Goal: Task Accomplishment & Management: Manage account settings

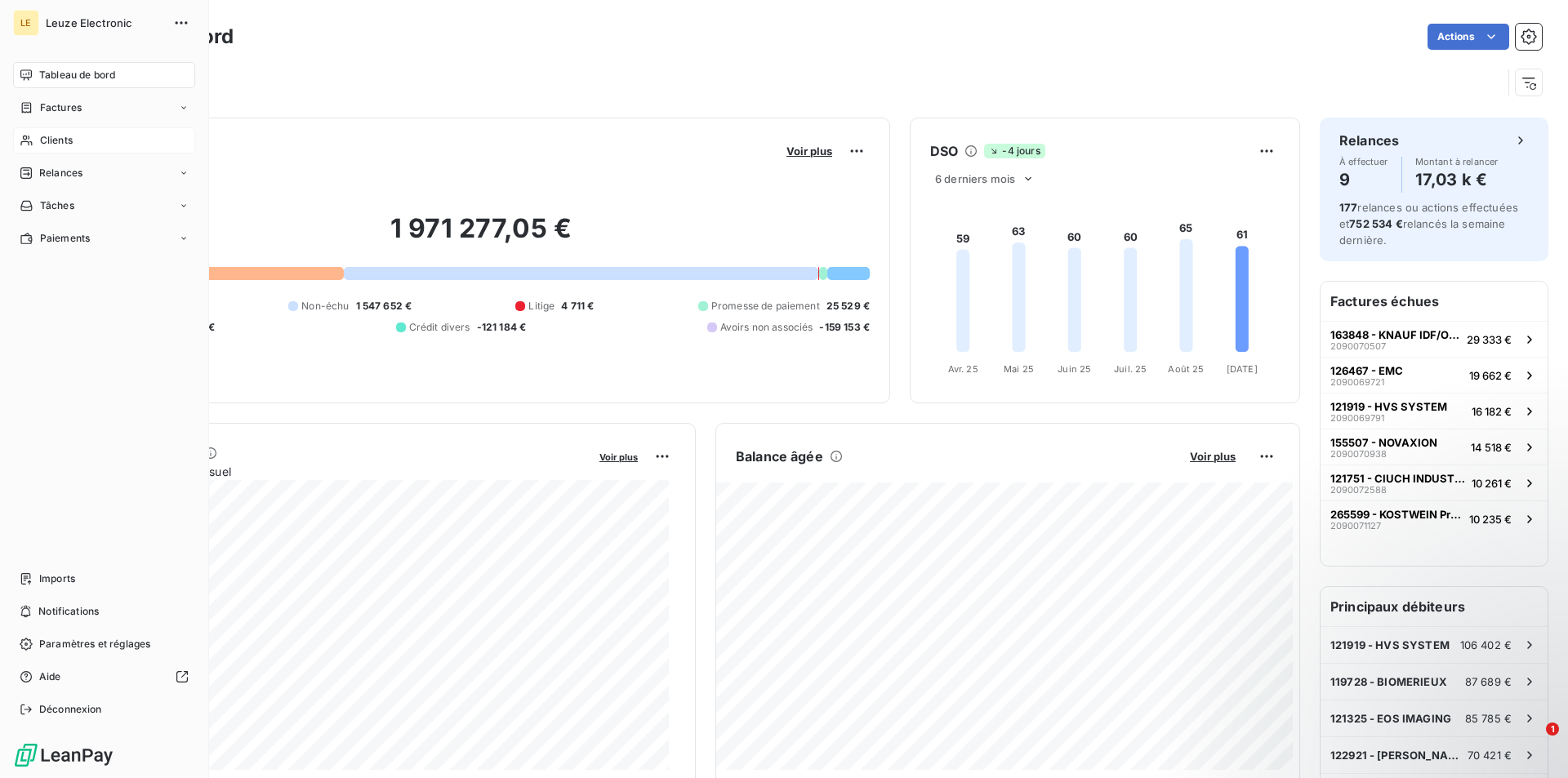
click at [91, 133] on div "Clients" at bounding box center [104, 141] width 182 height 26
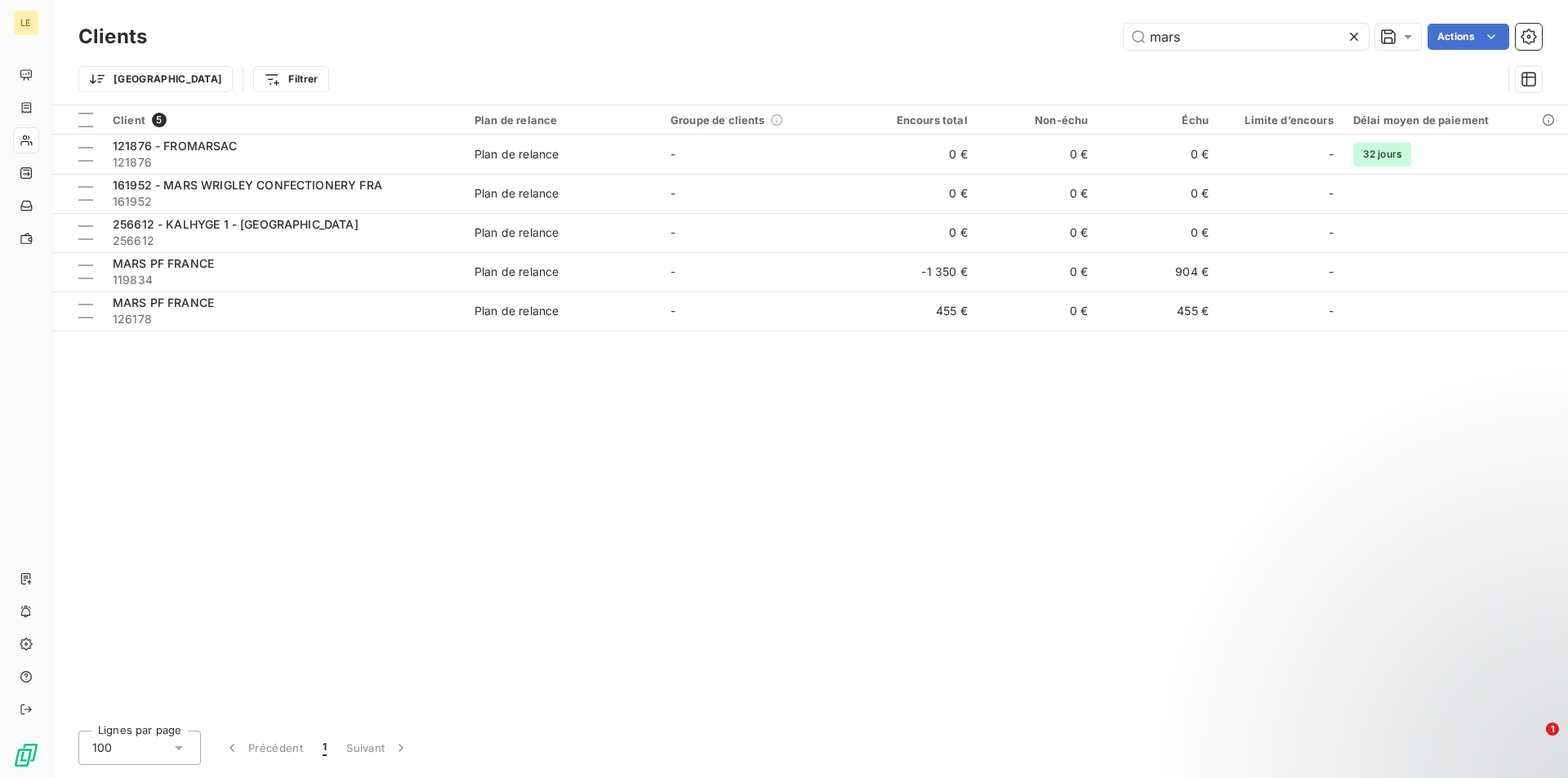
click at [1350, 31] on icon at bounding box center [1354, 37] width 17 height 17
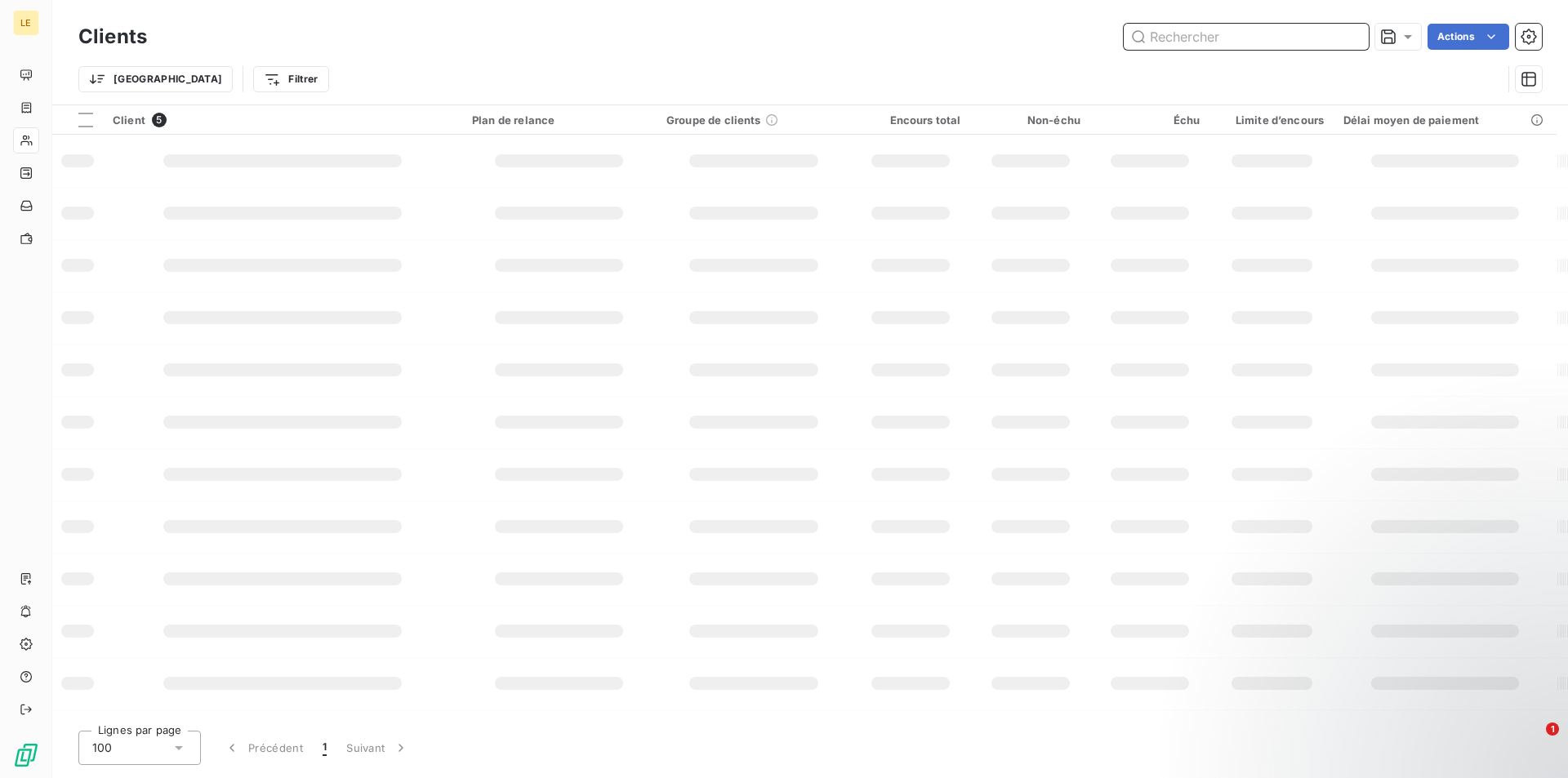
click at [1235, 41] on input "text" at bounding box center [1246, 37] width 245 height 26
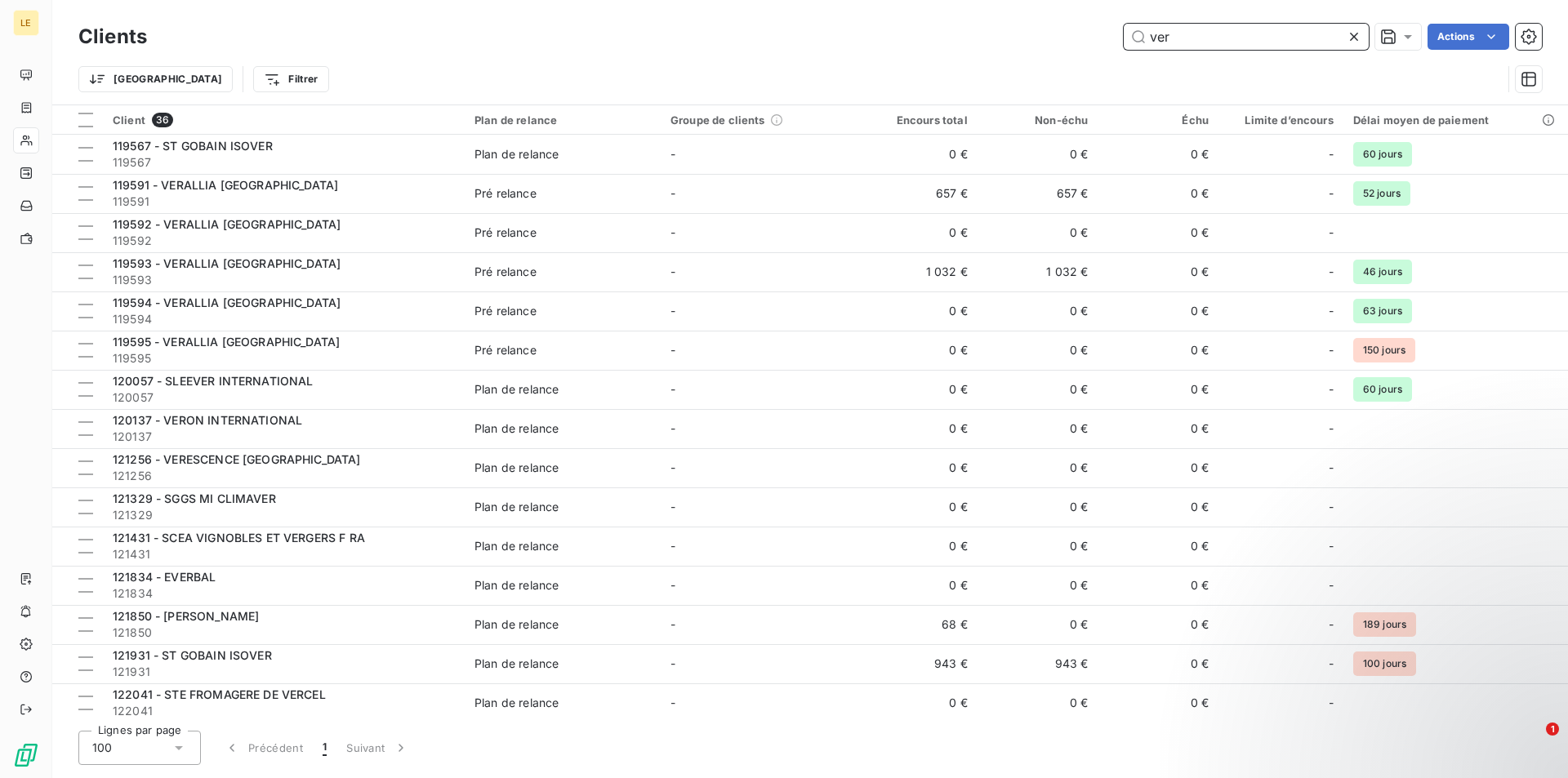
type input "ver"
click at [1346, 39] on icon at bounding box center [1354, 37] width 17 height 17
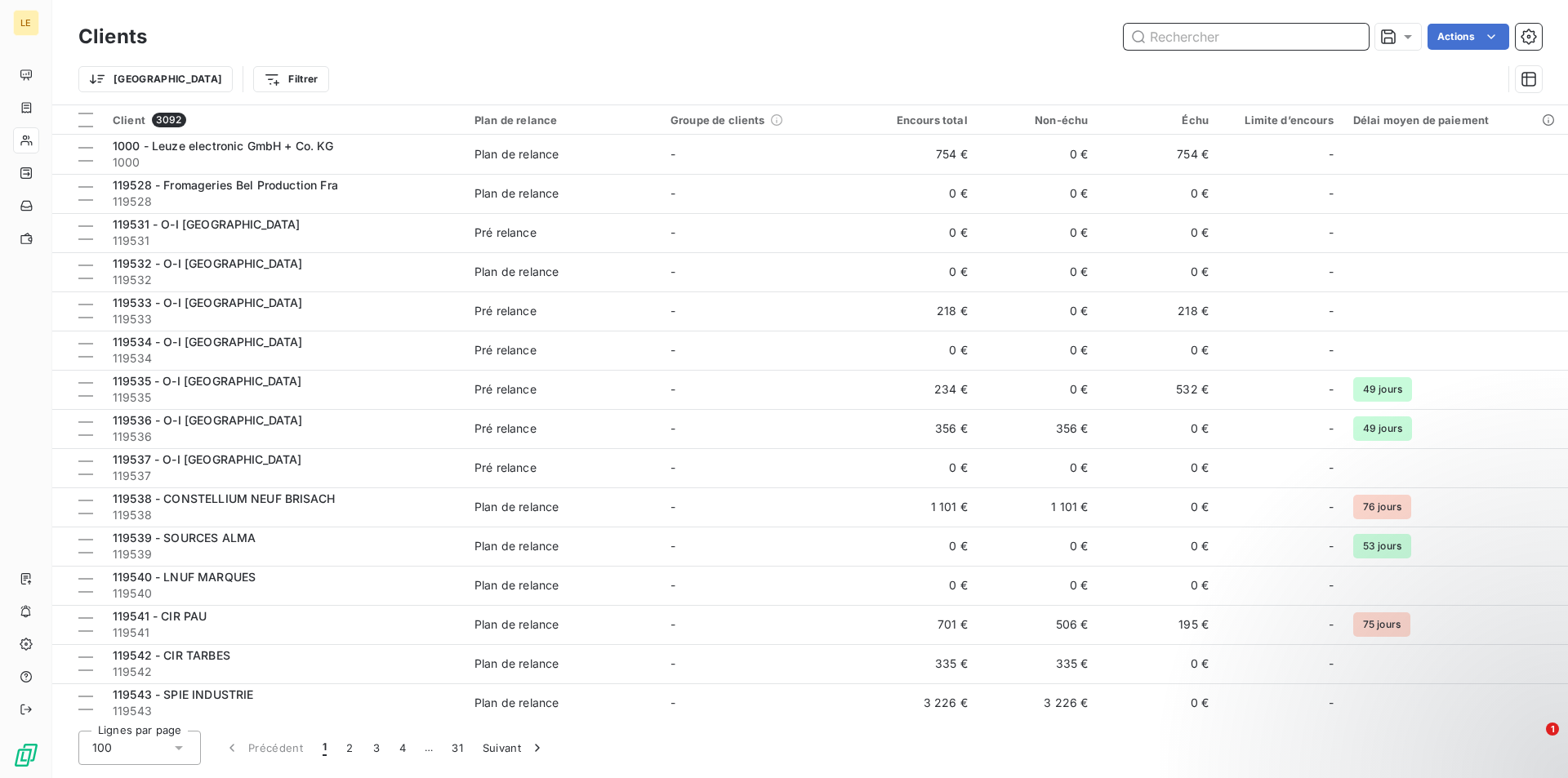
paste input "237124"
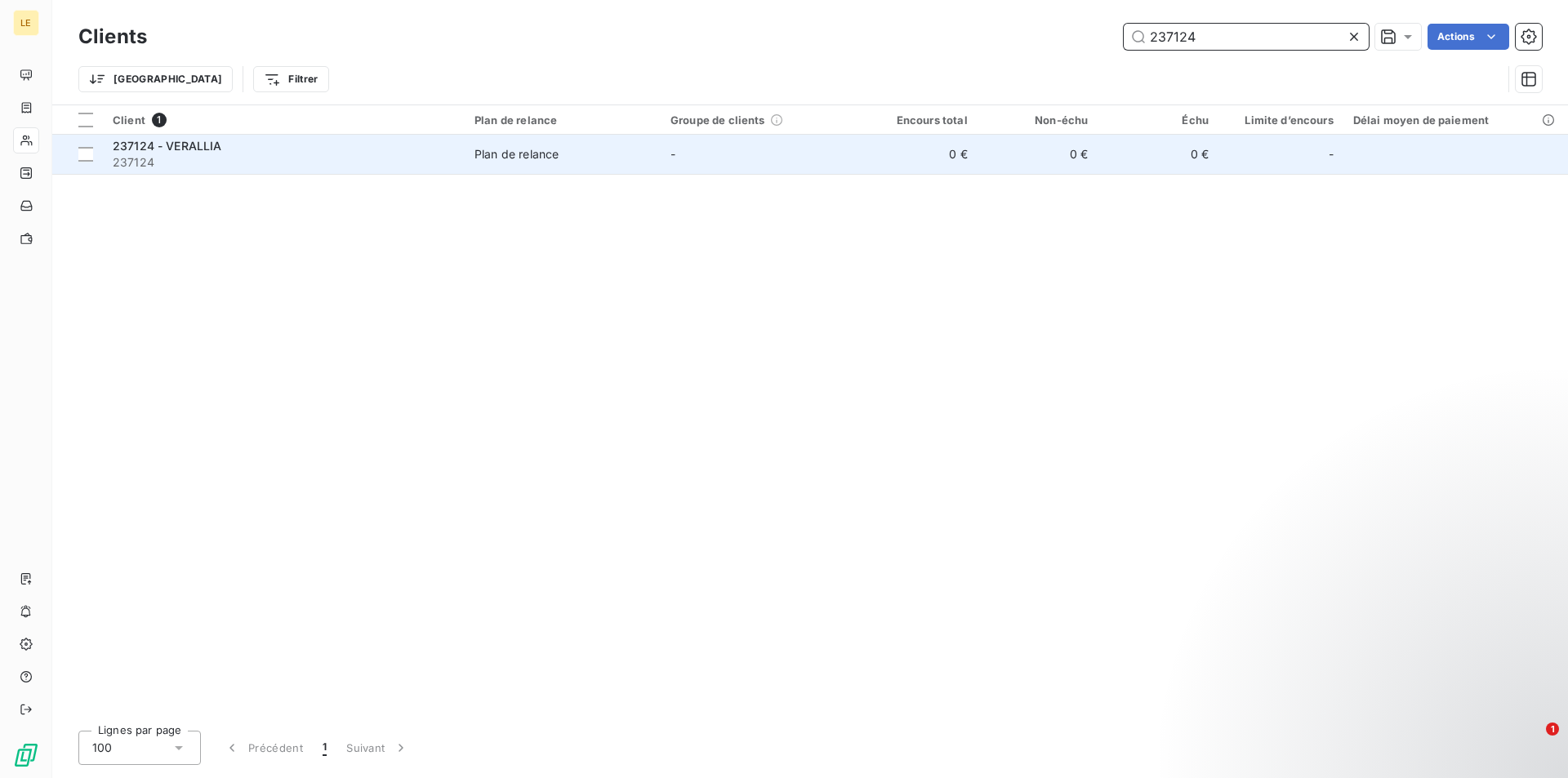
type input "237124"
click at [347, 155] on span "237124" at bounding box center [284, 163] width 342 height 17
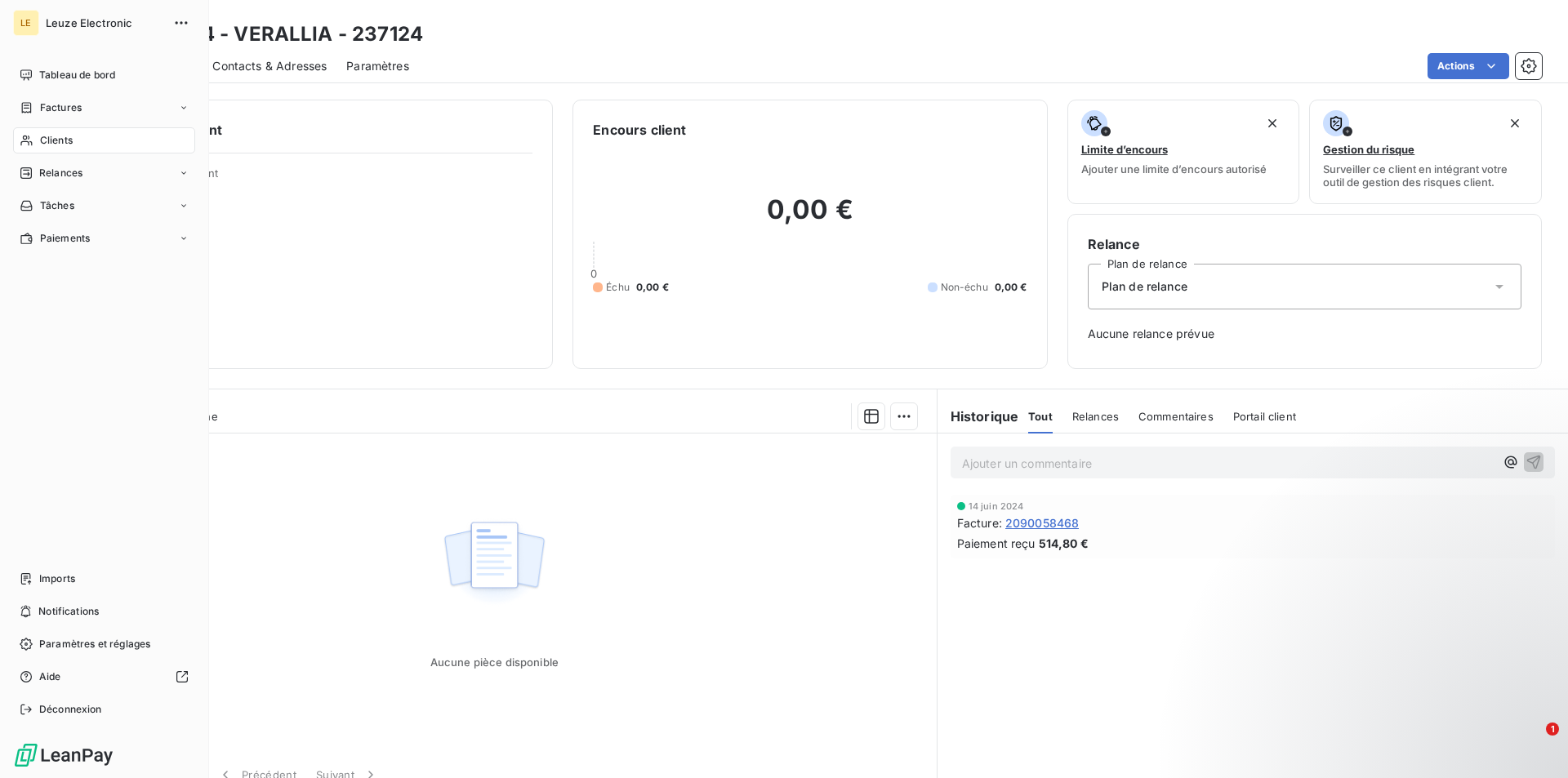
click at [89, 137] on div "Clients" at bounding box center [104, 141] width 182 height 26
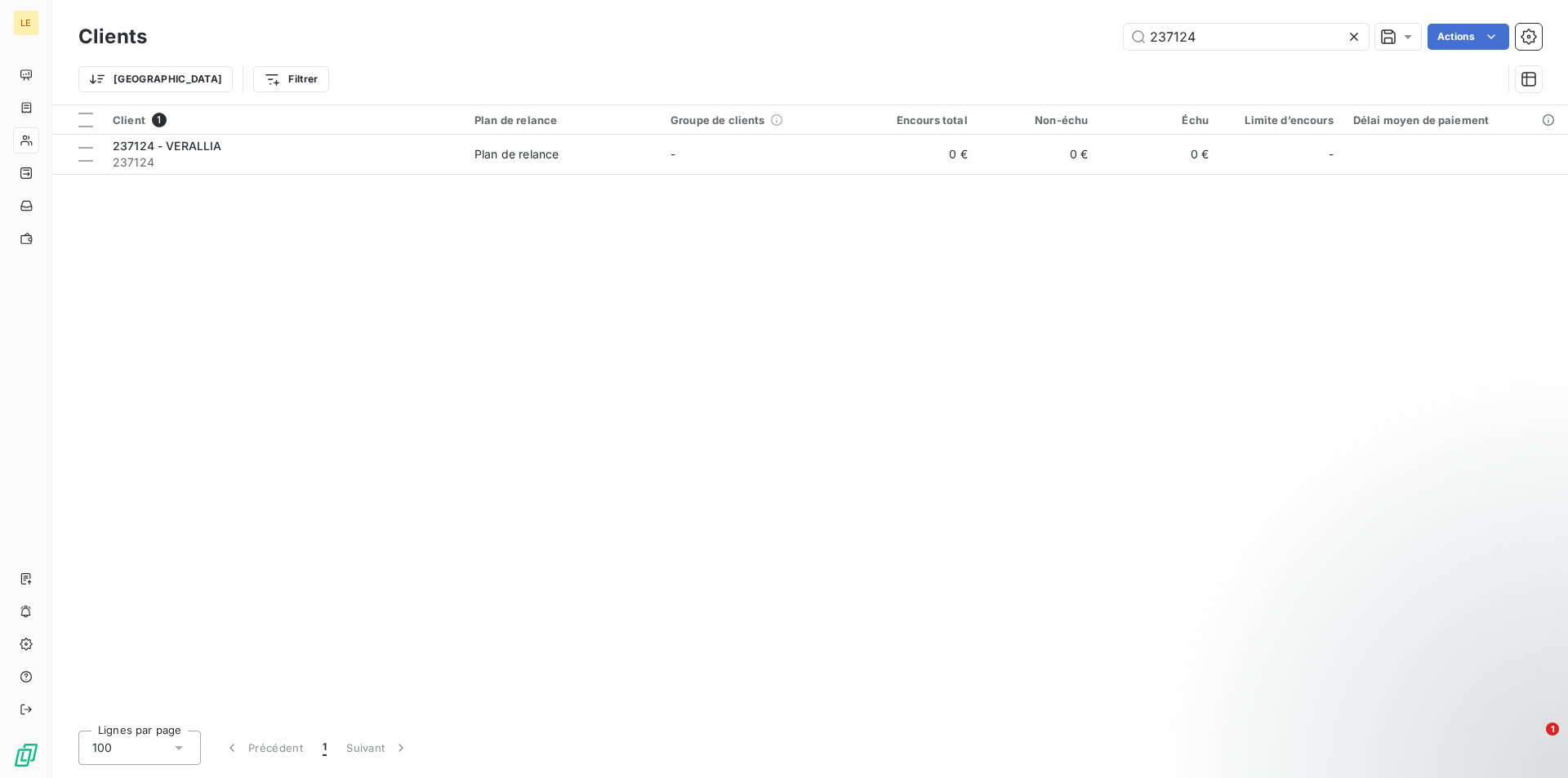
click at [1356, 38] on icon at bounding box center [1354, 37] width 17 height 17
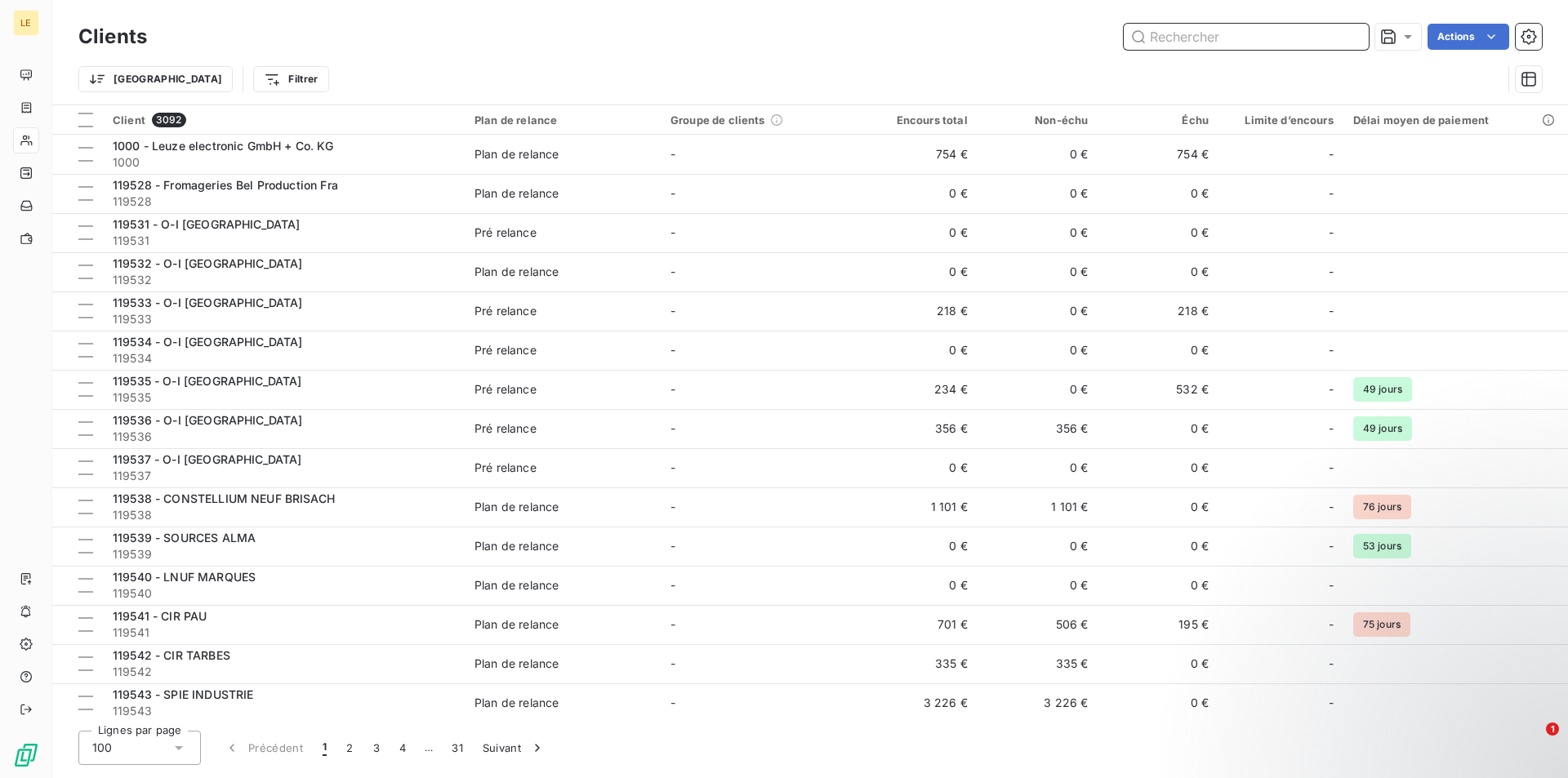
paste input "122092"
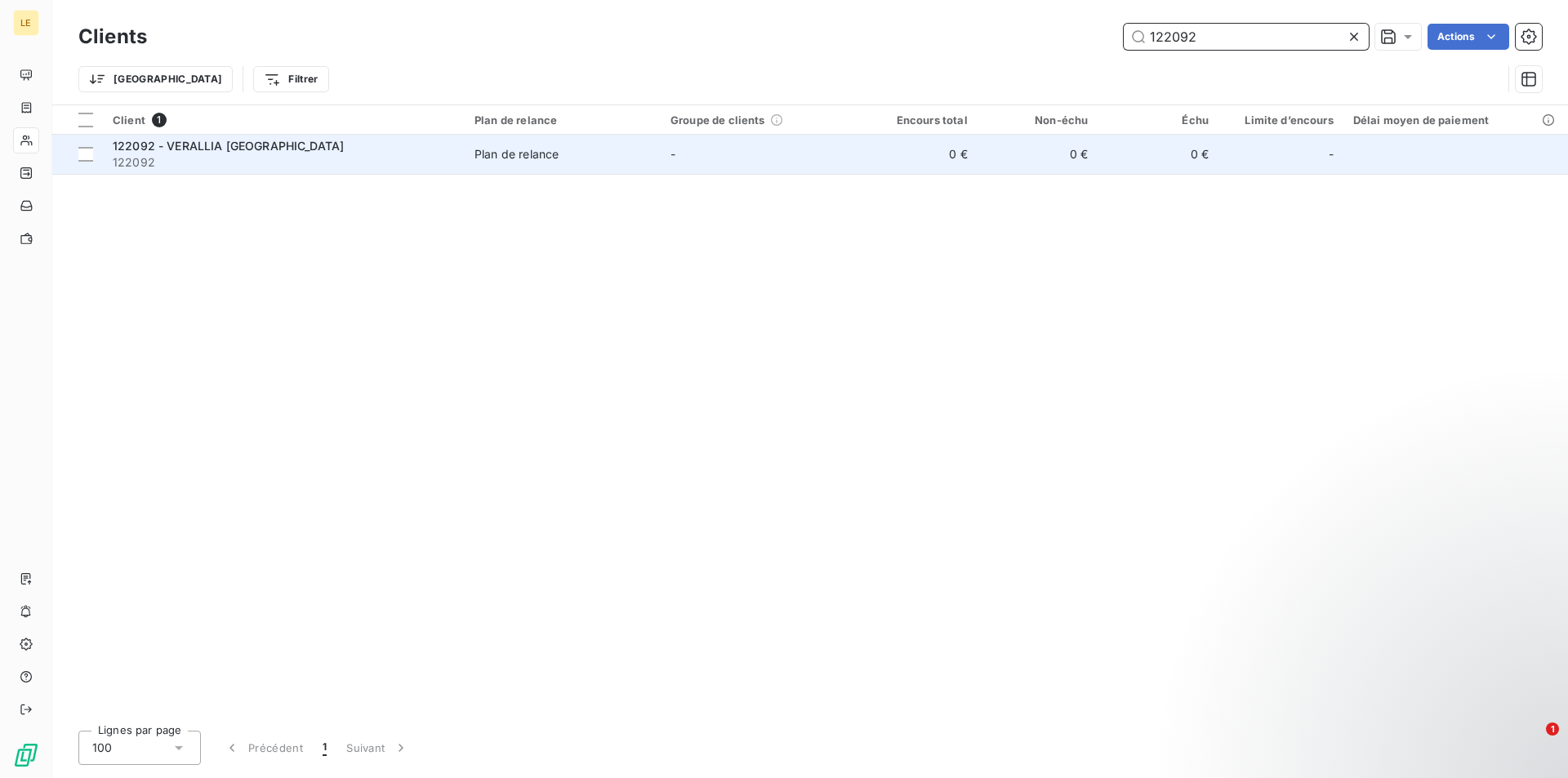
type input "122092"
click at [676, 145] on td "-" at bounding box center [758, 154] width 196 height 39
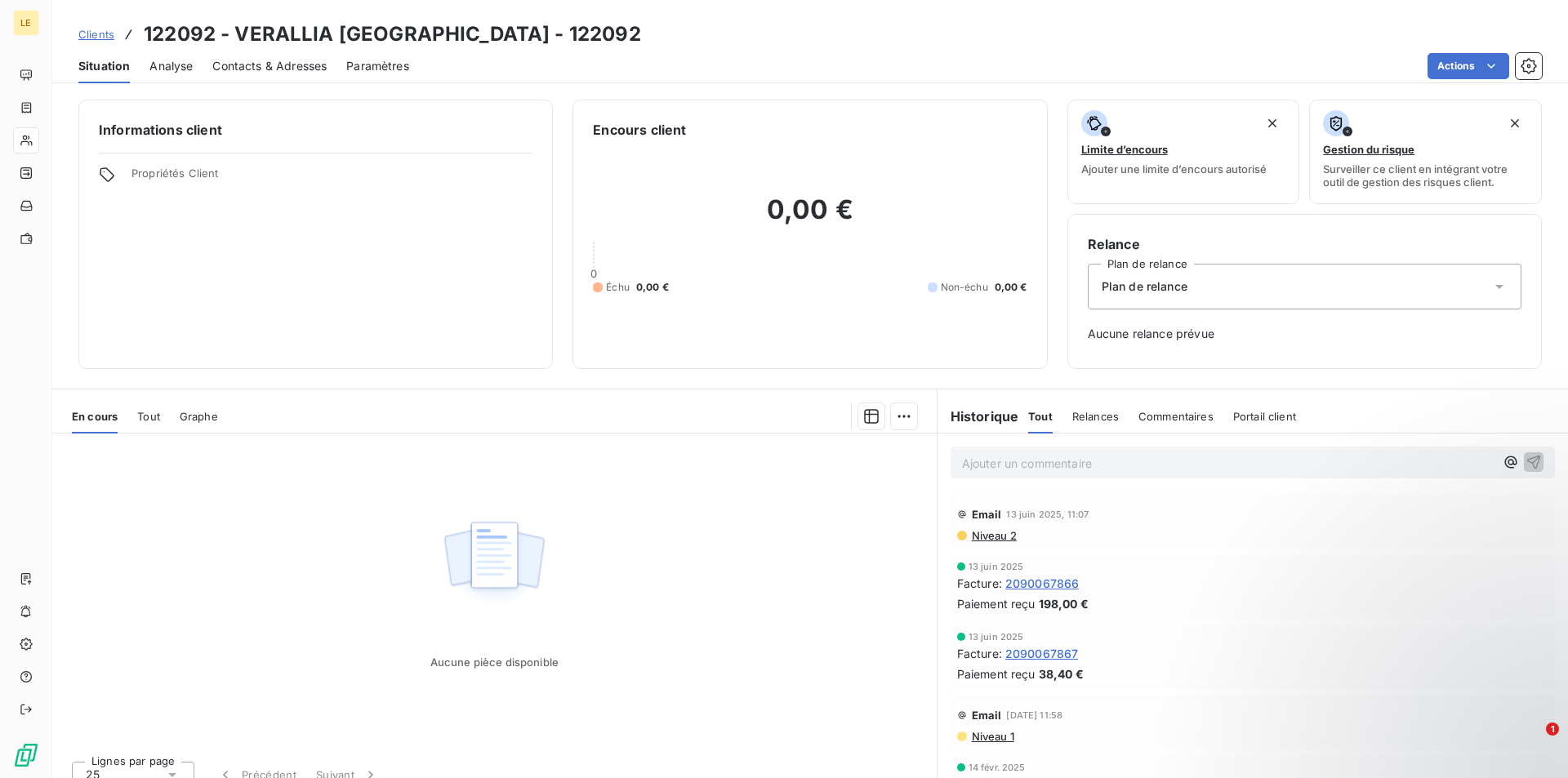
click at [105, 41] on link "Clients" at bounding box center [96, 35] width 36 height 17
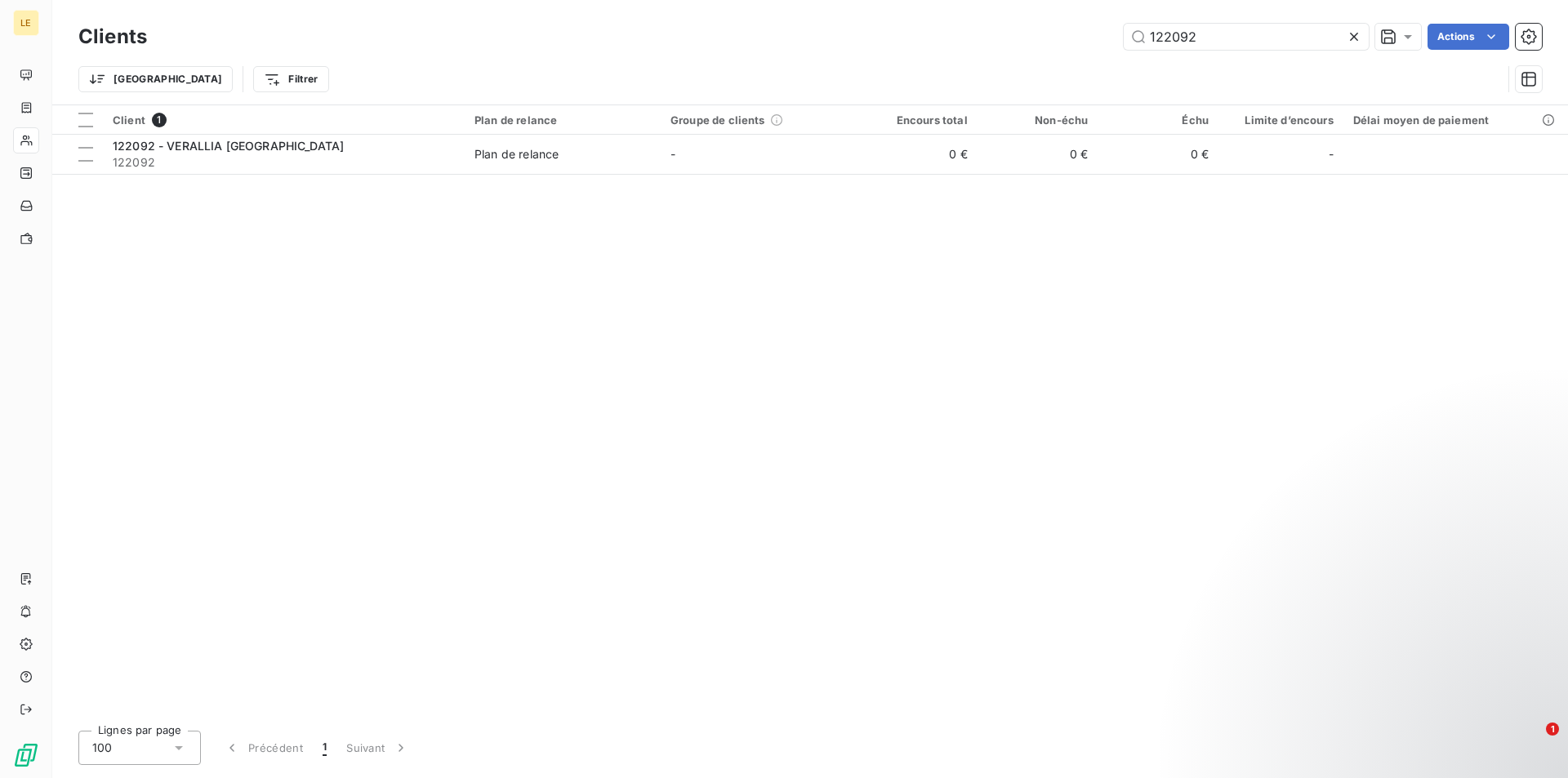
click at [1348, 41] on icon at bounding box center [1354, 37] width 17 height 17
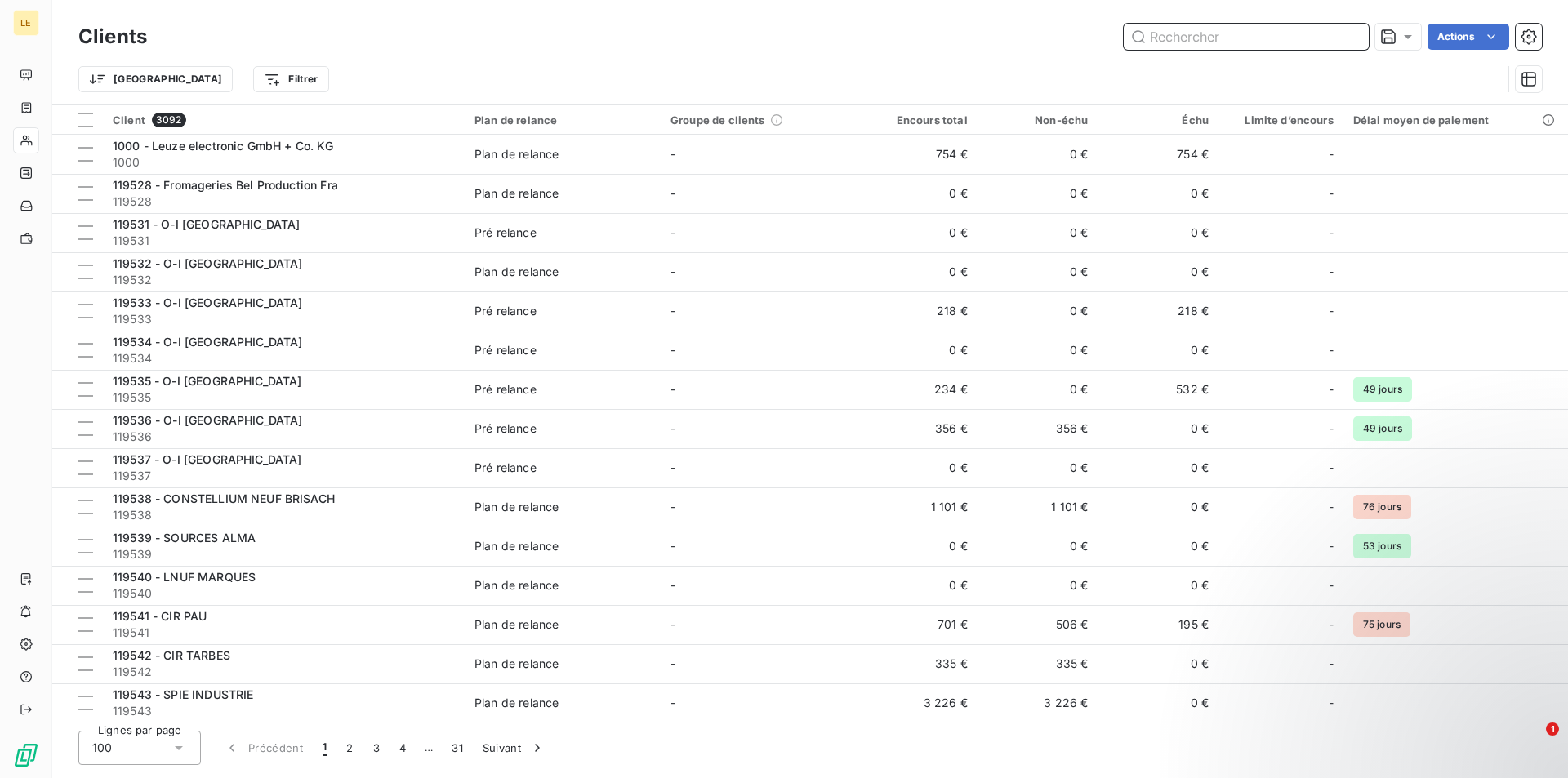
click at [1298, 36] on input "text" at bounding box center [1246, 37] width 245 height 26
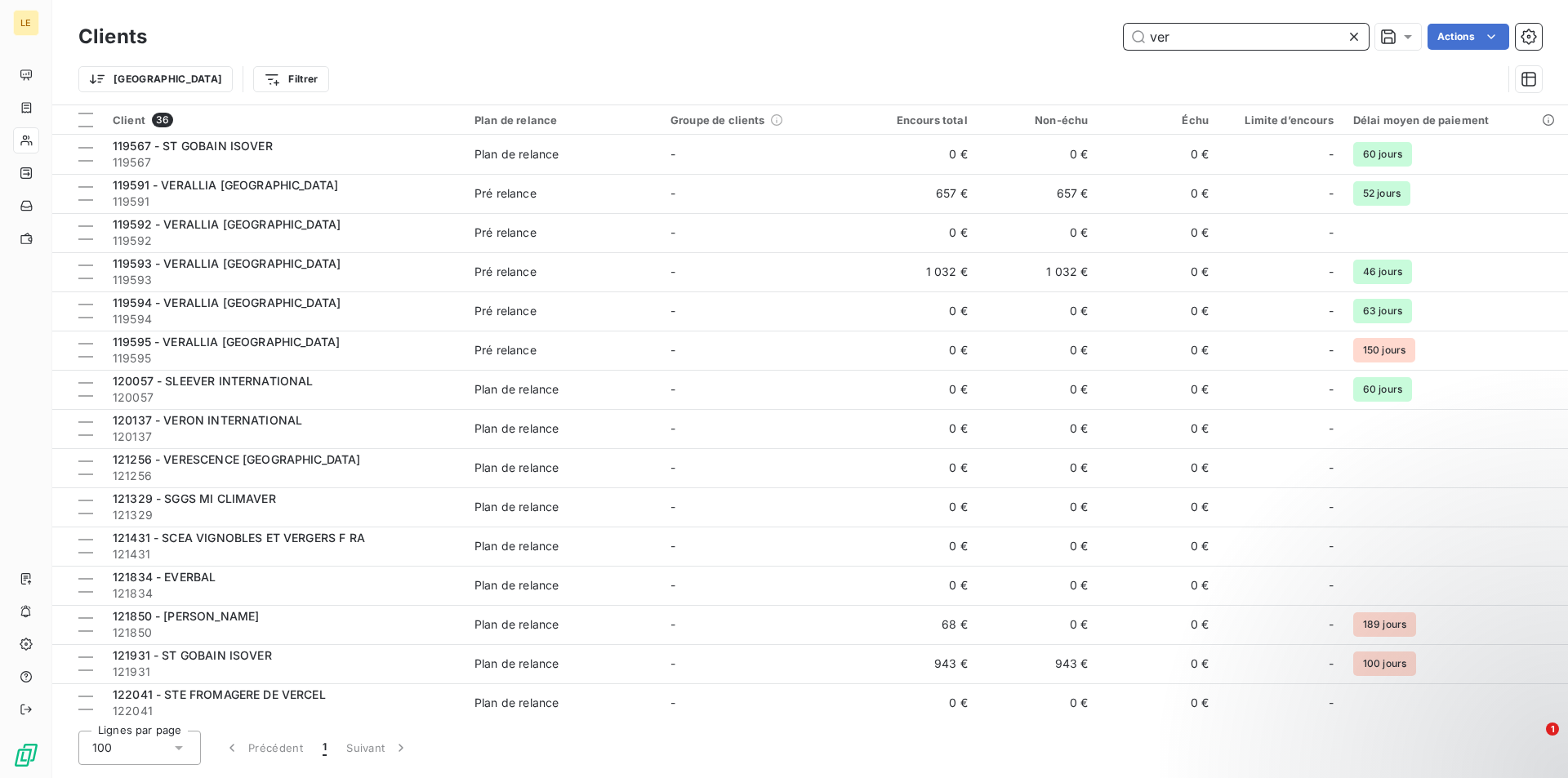
click at [1185, 46] on input "ver" at bounding box center [1246, 37] width 245 height 26
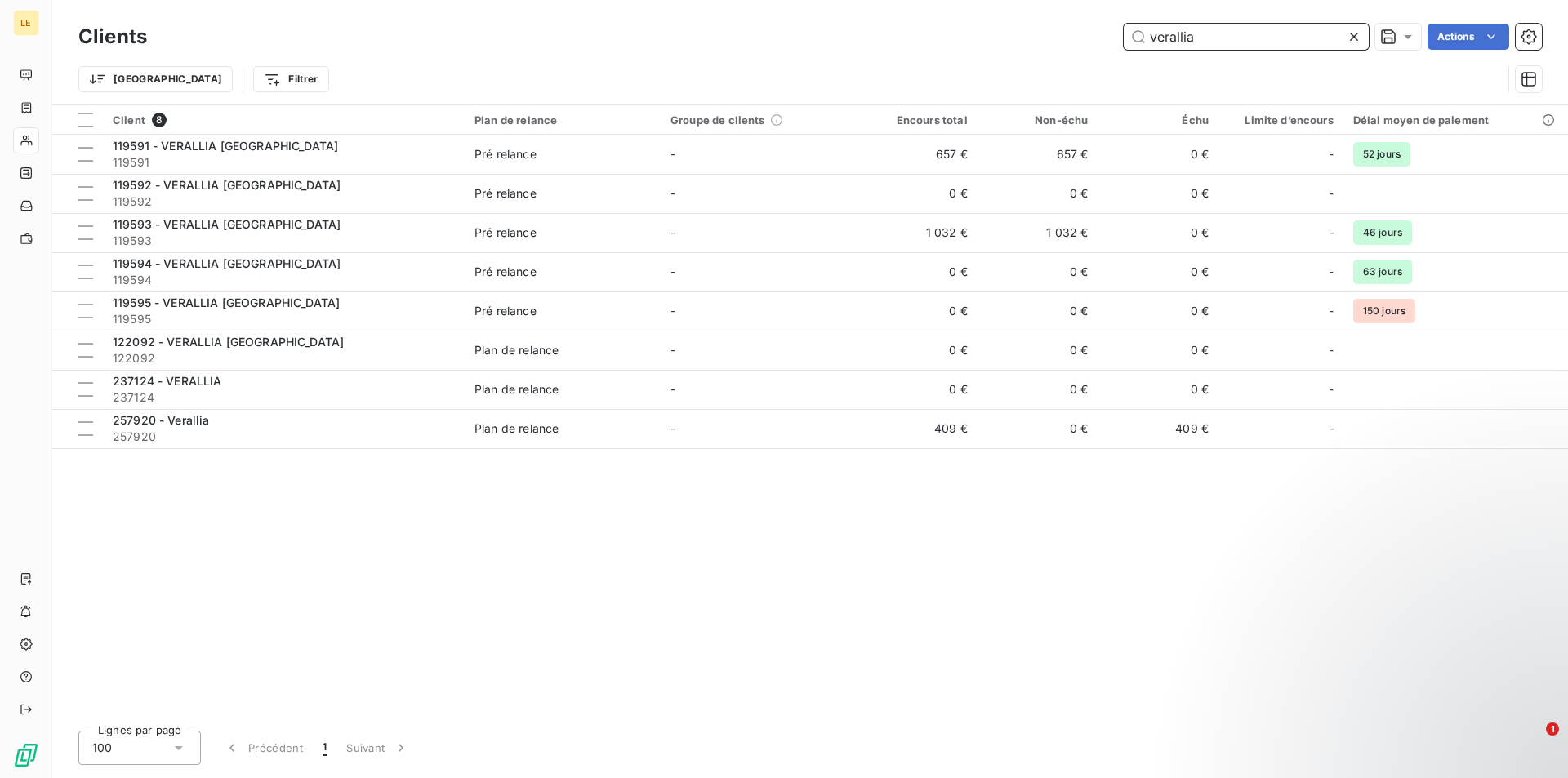
type input "verallia"
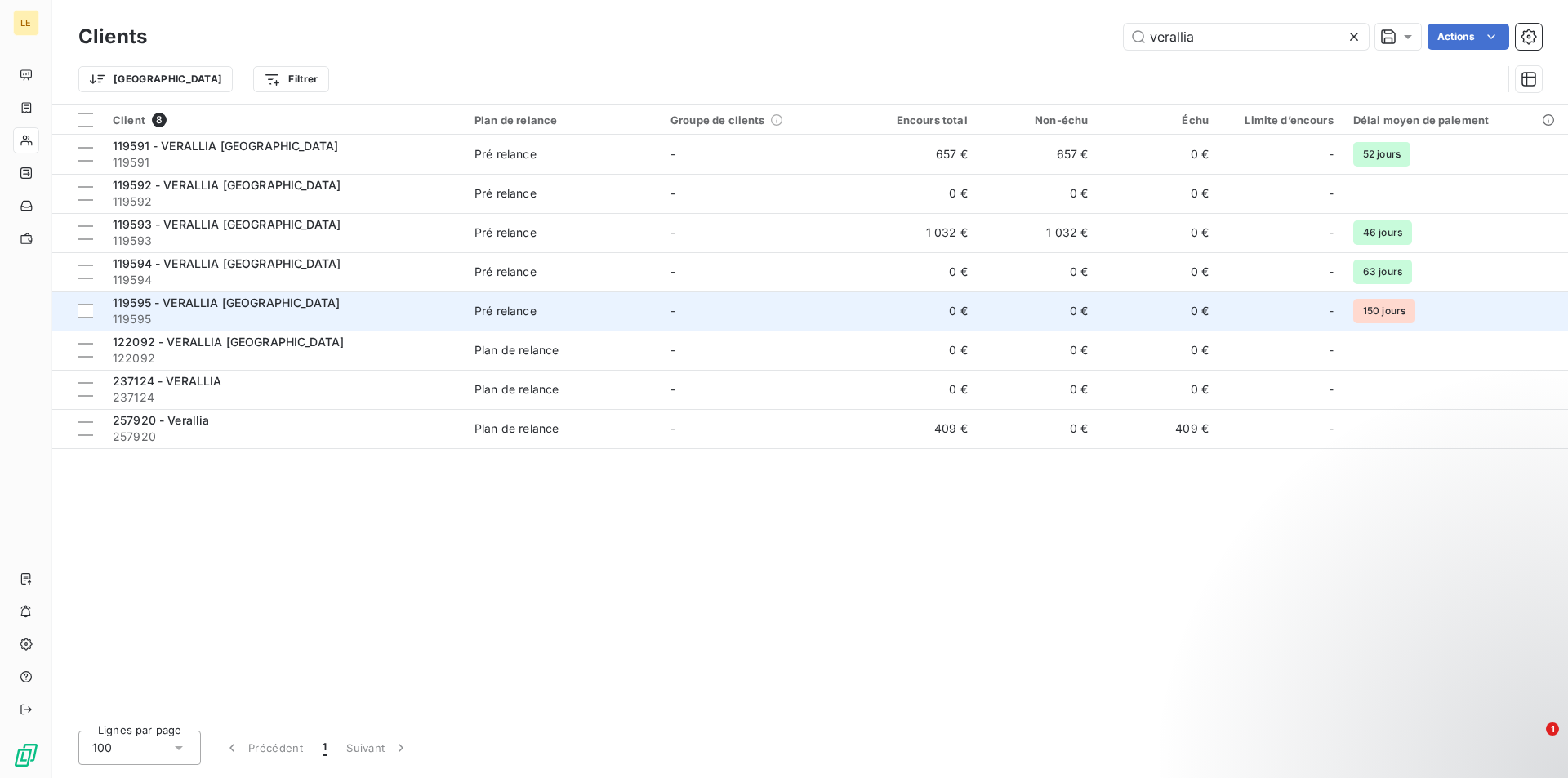
click at [1137, 323] on td "0 €" at bounding box center [1158, 311] width 121 height 39
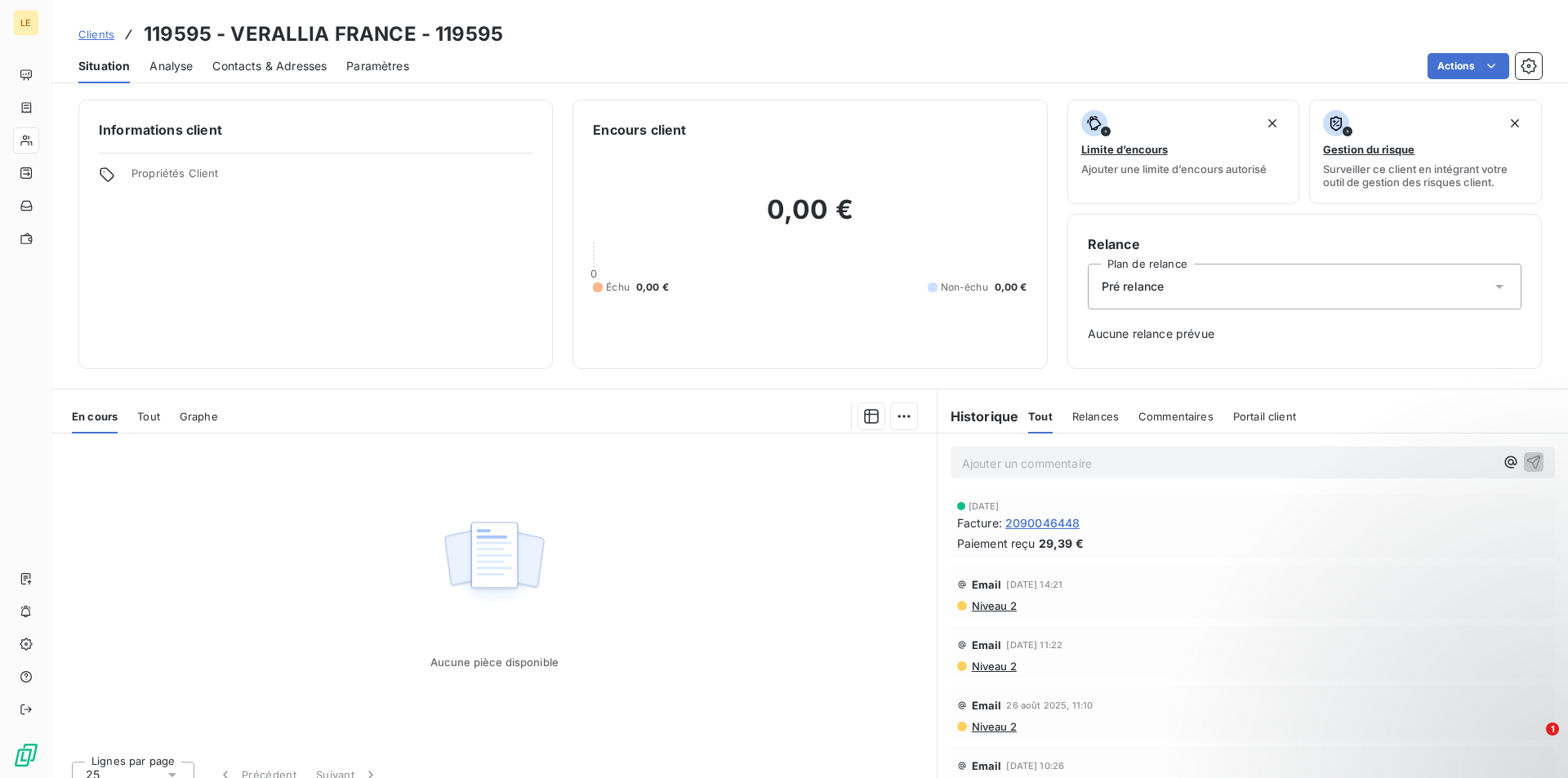
click at [97, 37] on span "Clients" at bounding box center [96, 35] width 36 height 13
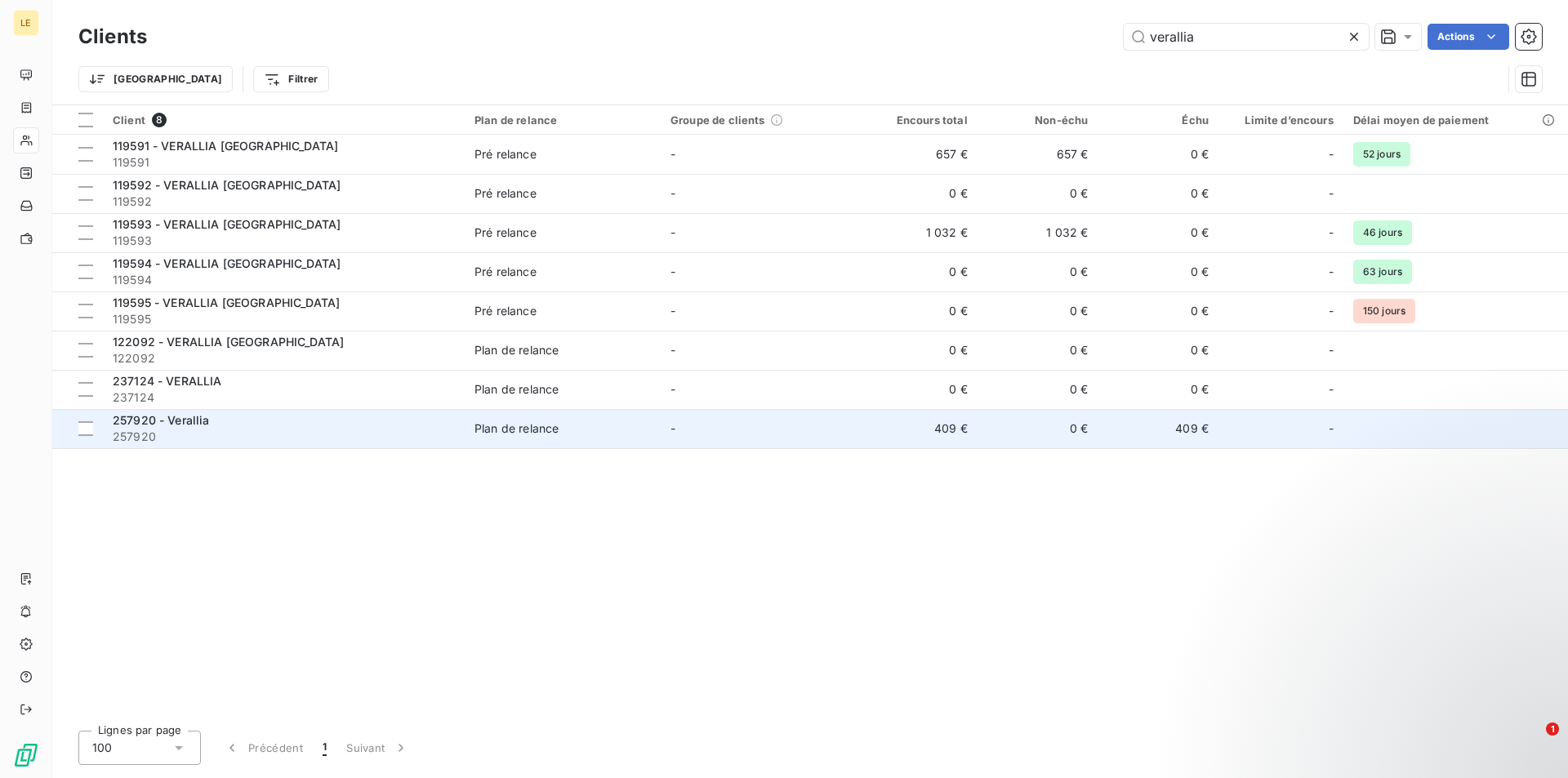
click at [831, 423] on td "-" at bounding box center [758, 428] width 196 height 39
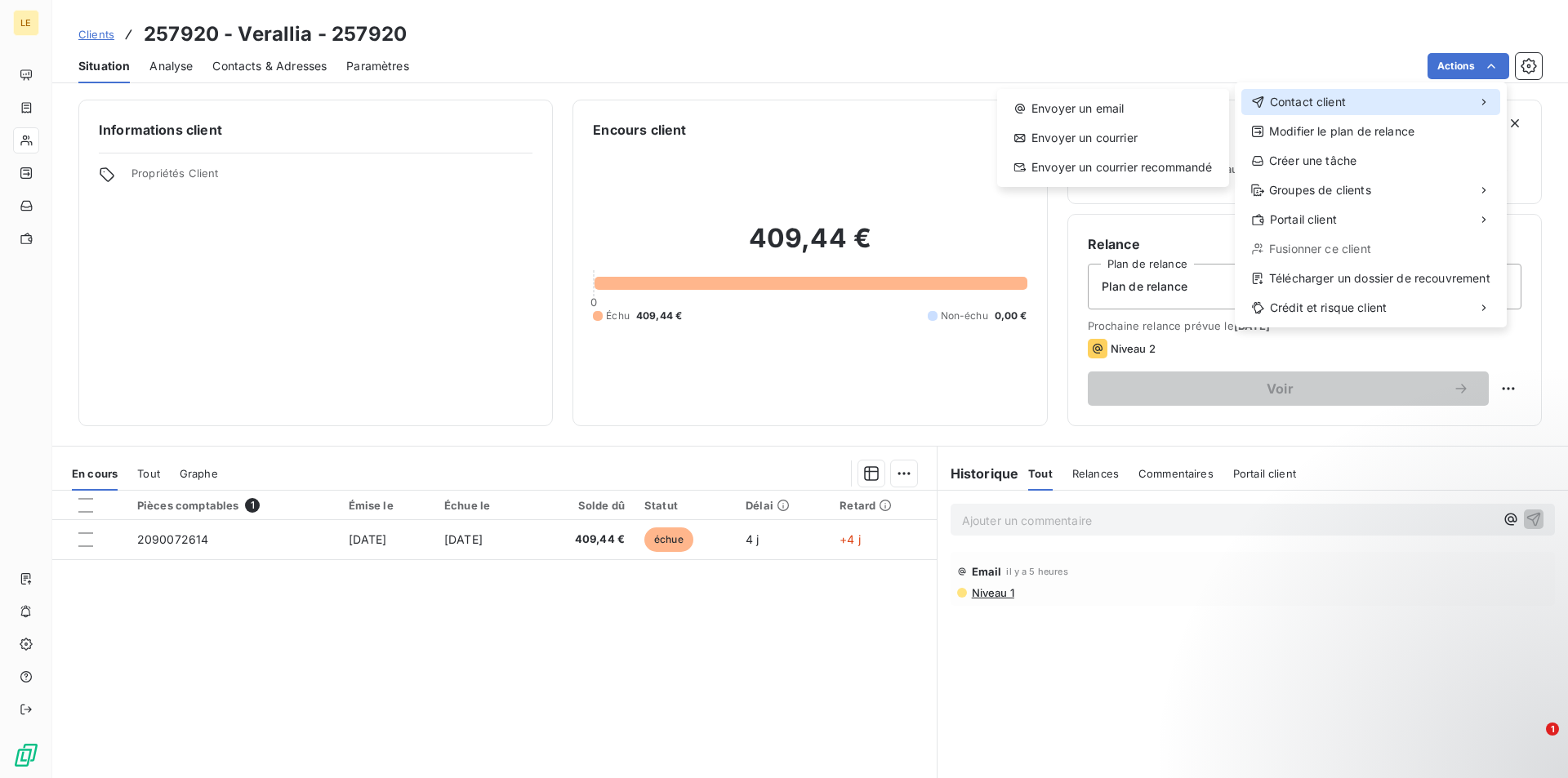
click at [1378, 97] on div "Contact client" at bounding box center [1370, 103] width 259 height 26
click at [351, 284] on html "LE Clients 257920 - Verallia - 257920 Situation Analyse Contacts & Adresses Par…" at bounding box center [784, 389] width 1568 height 778
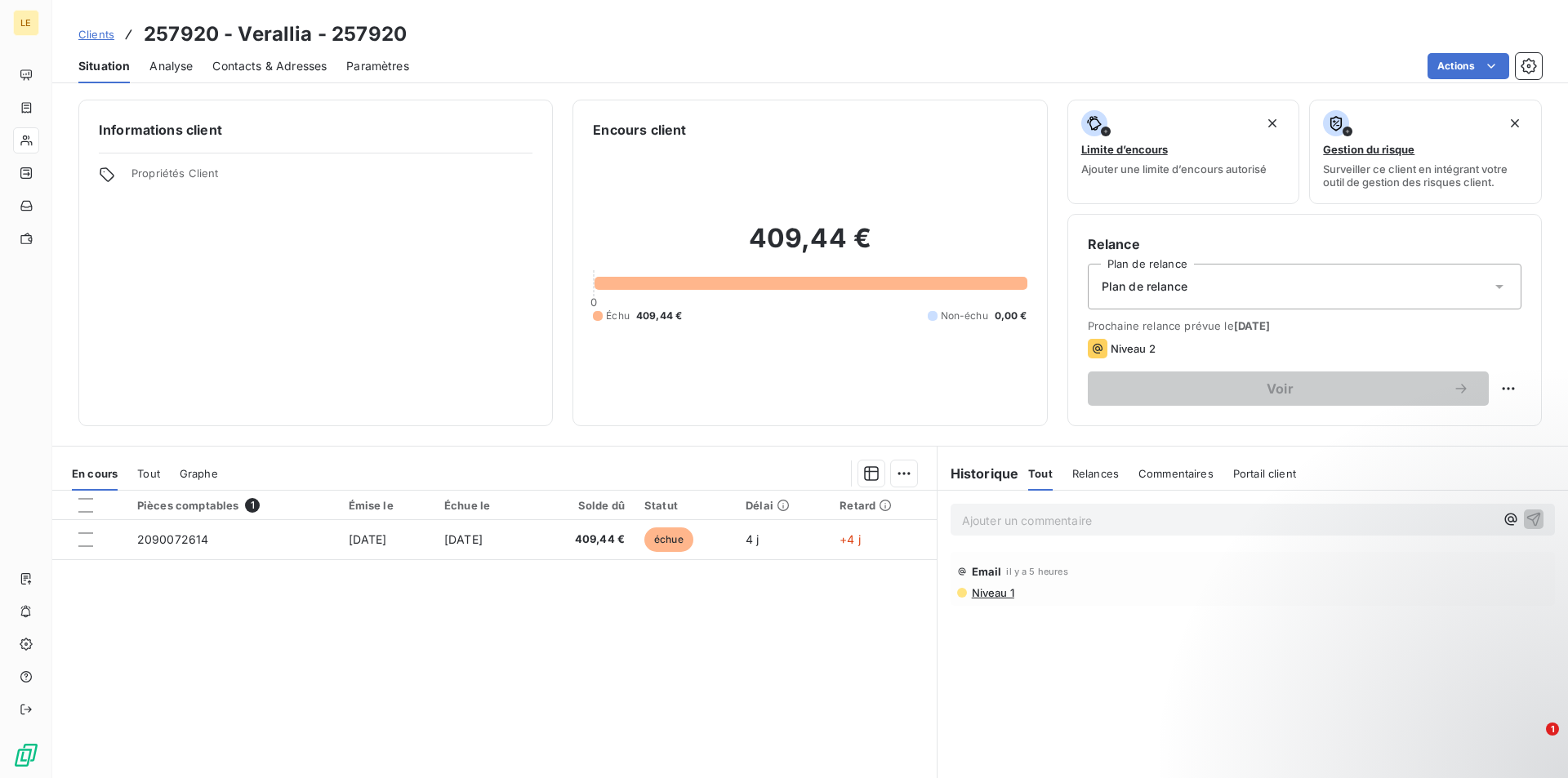
click at [280, 58] on span "Contacts & Adresses" at bounding box center [269, 66] width 114 height 17
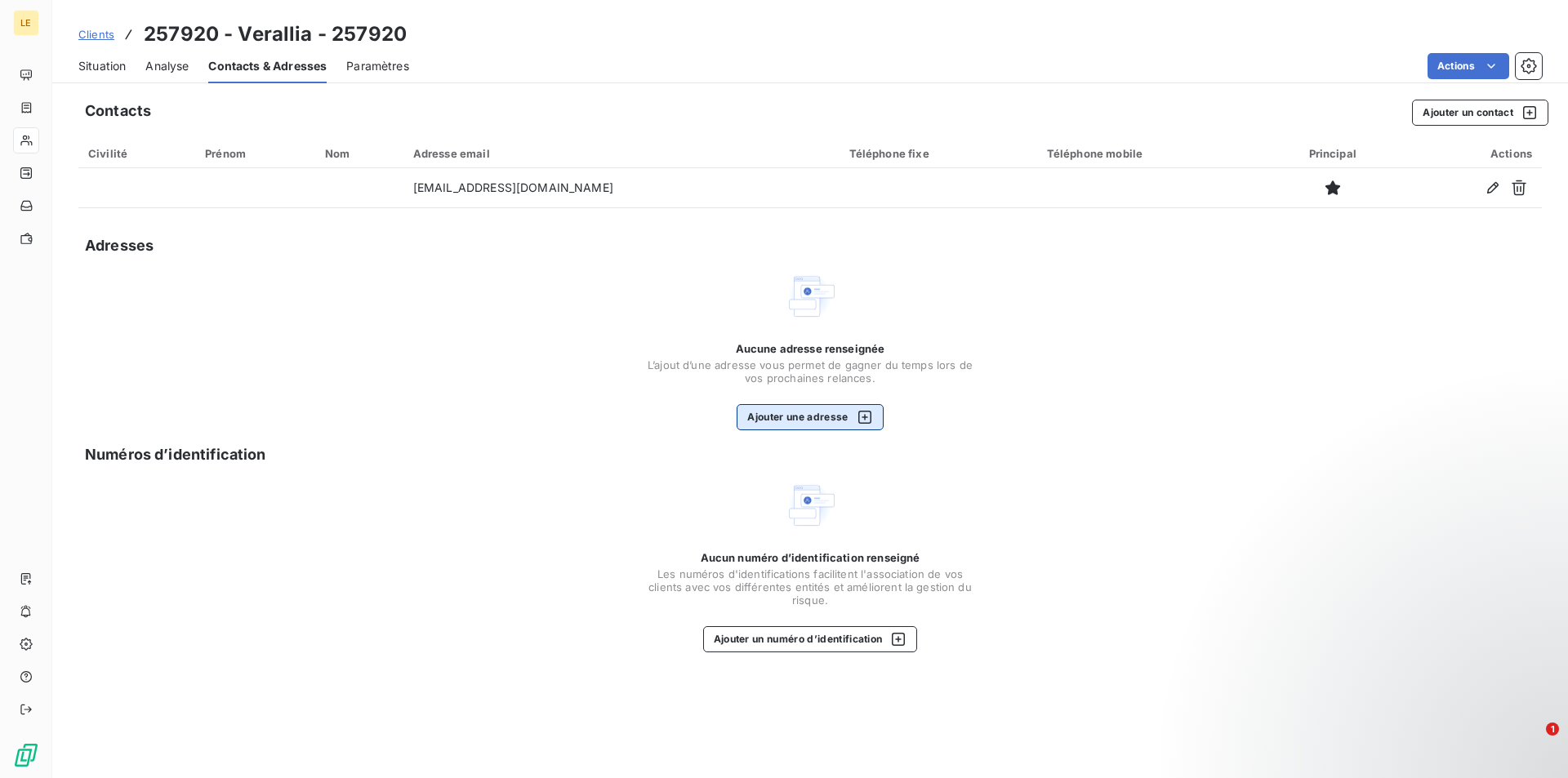
click at [792, 416] on button "Ajouter une adresse" at bounding box center [809, 418] width 146 height 26
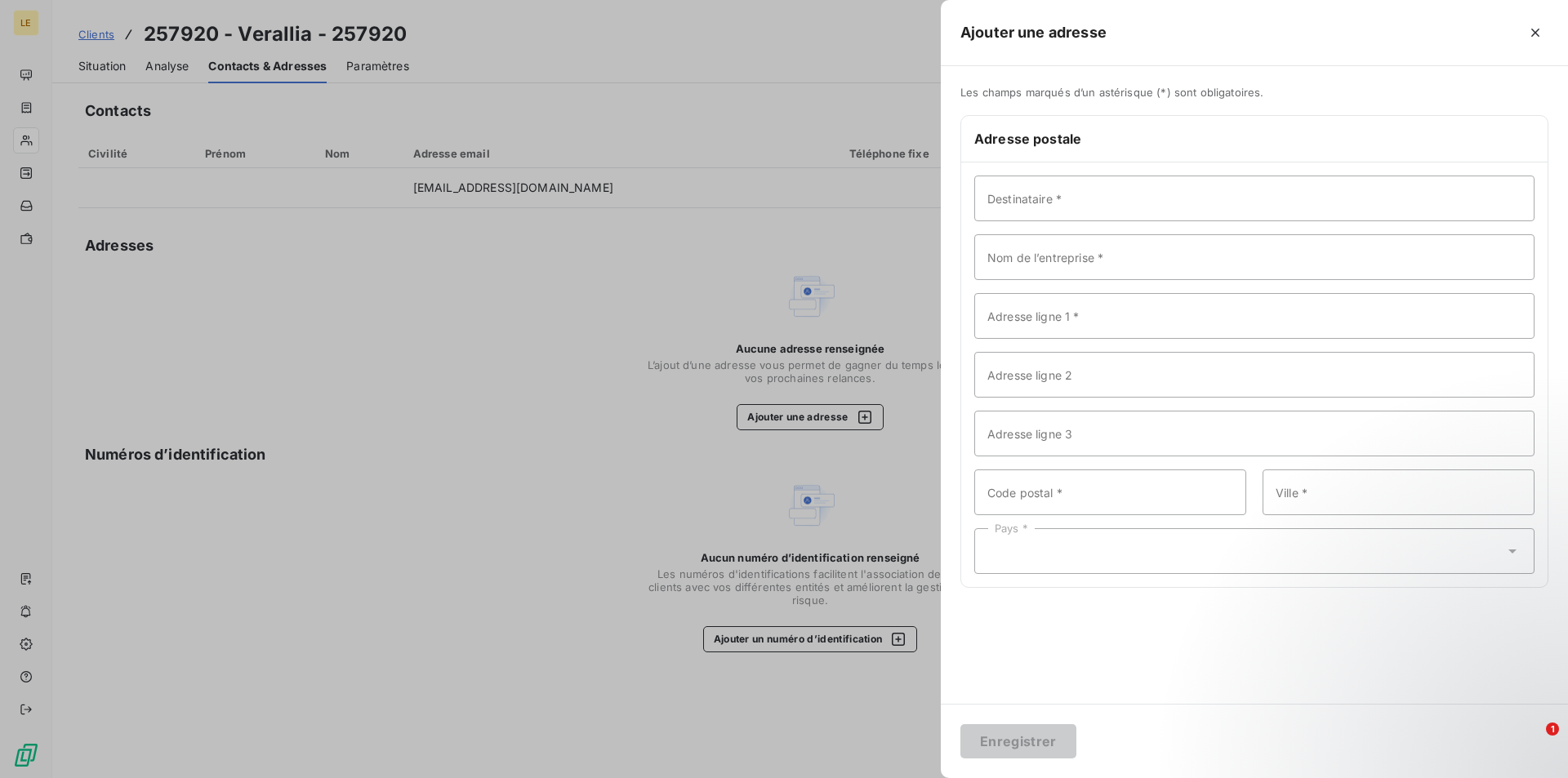
click at [586, 437] on div at bounding box center [784, 389] width 1568 height 778
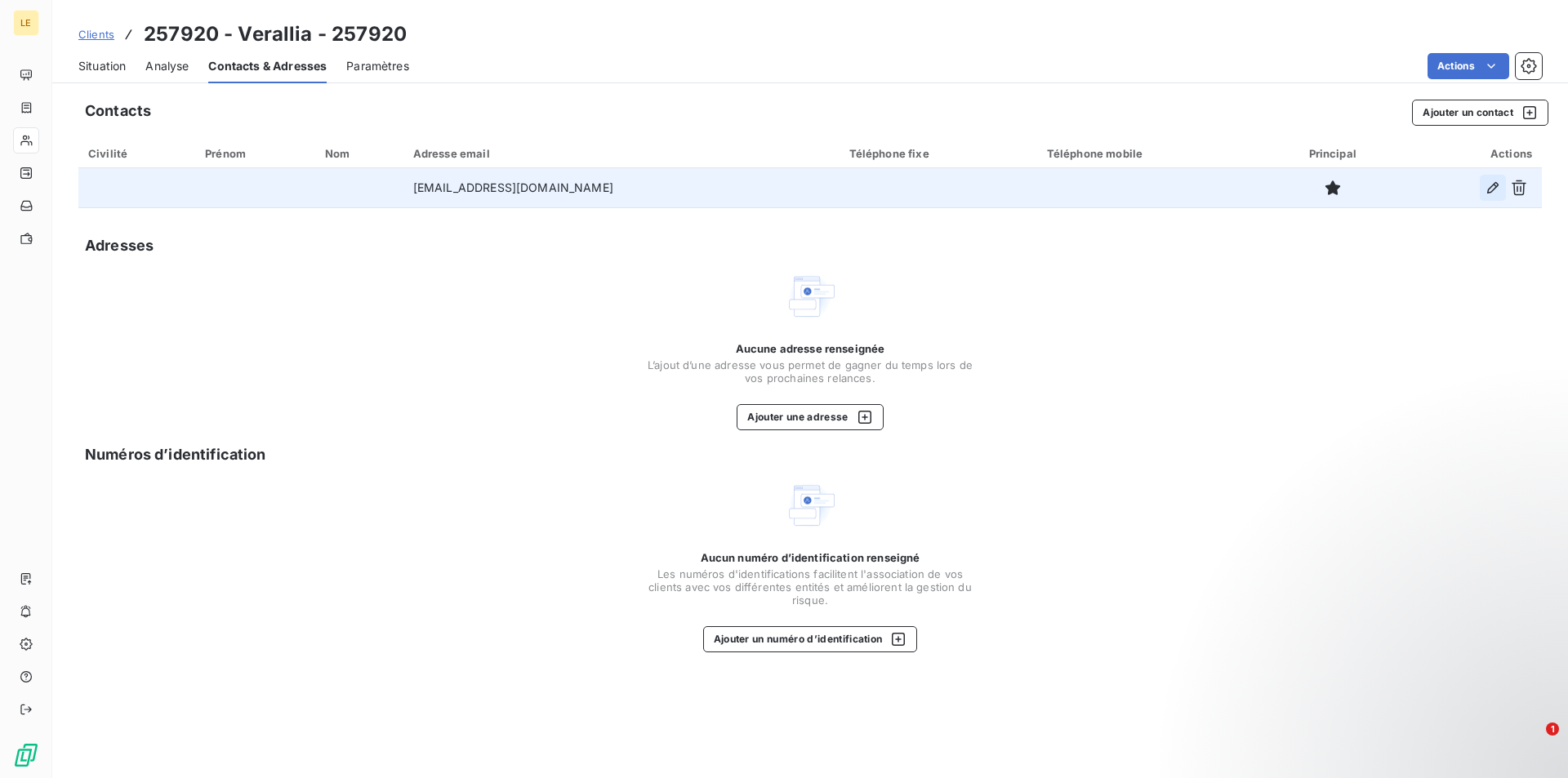
click at [1494, 189] on icon "button" at bounding box center [1493, 188] width 12 height 12
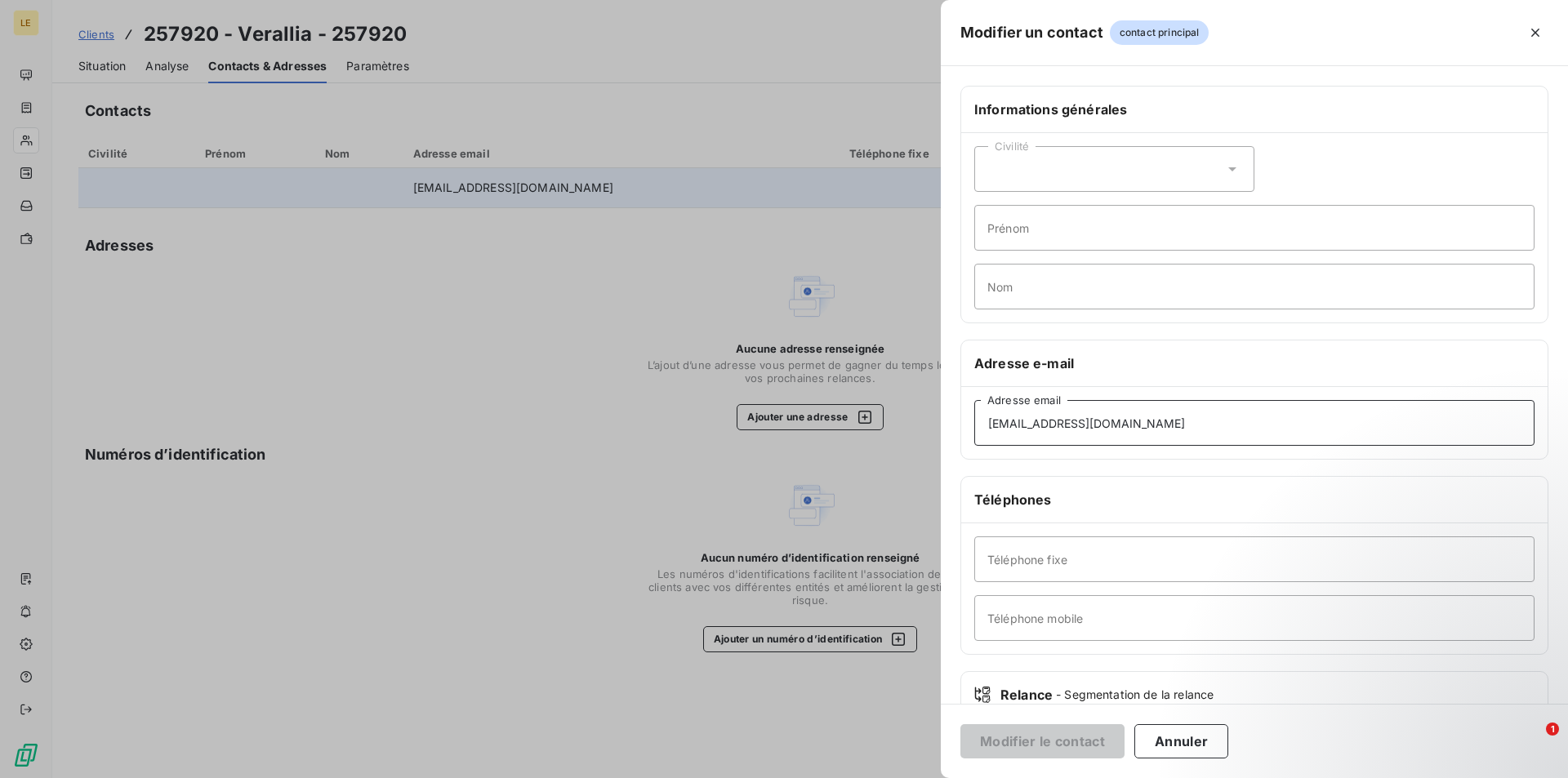
drag, startPoint x: 1181, startPoint y: 412, endPoint x: 836, endPoint y: 462, distance: 348.6
click at [837, 777] on div "Modifier un contact contact principal Informations générales Civilité Prénom No…" at bounding box center [784, 778] width 1568 height 0
click at [1012, 419] on input "Adresse email" at bounding box center [1255, 422] width 560 height 45
paste input "[EMAIL_ADDRESS][DOMAIN_NAME]"
click at [990, 424] on input "[EMAIL_ADDRESS][DOMAIN_NAME]" at bounding box center [1255, 422] width 560 height 45
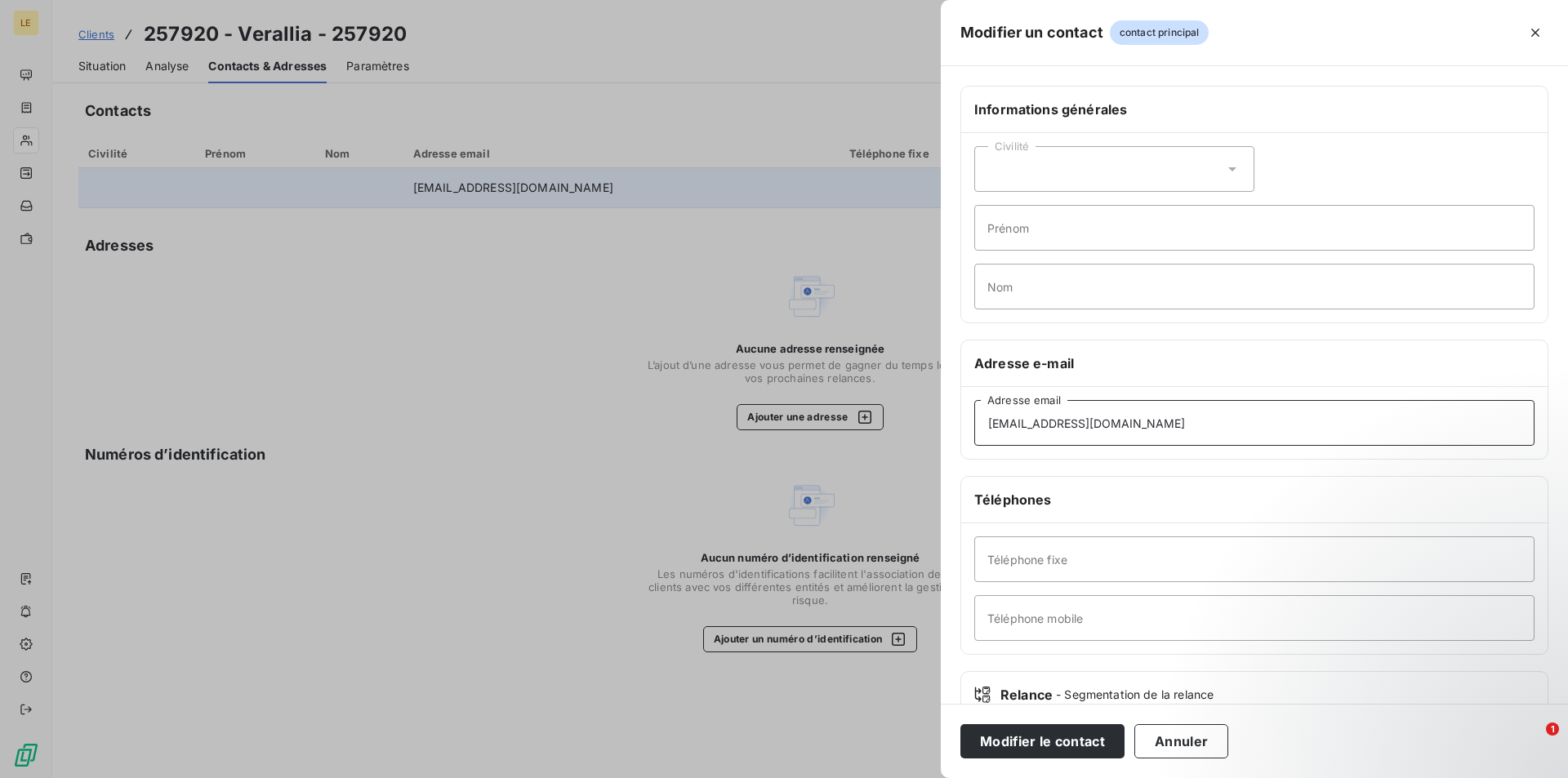
click at [1240, 422] on input "[EMAIL_ADDRESS][DOMAIN_NAME]" at bounding box center [1255, 422] width 560 height 45
type input "[EMAIL_ADDRESS][DOMAIN_NAME]"
click at [1042, 739] on button "Modifier le contact" at bounding box center [1042, 741] width 164 height 34
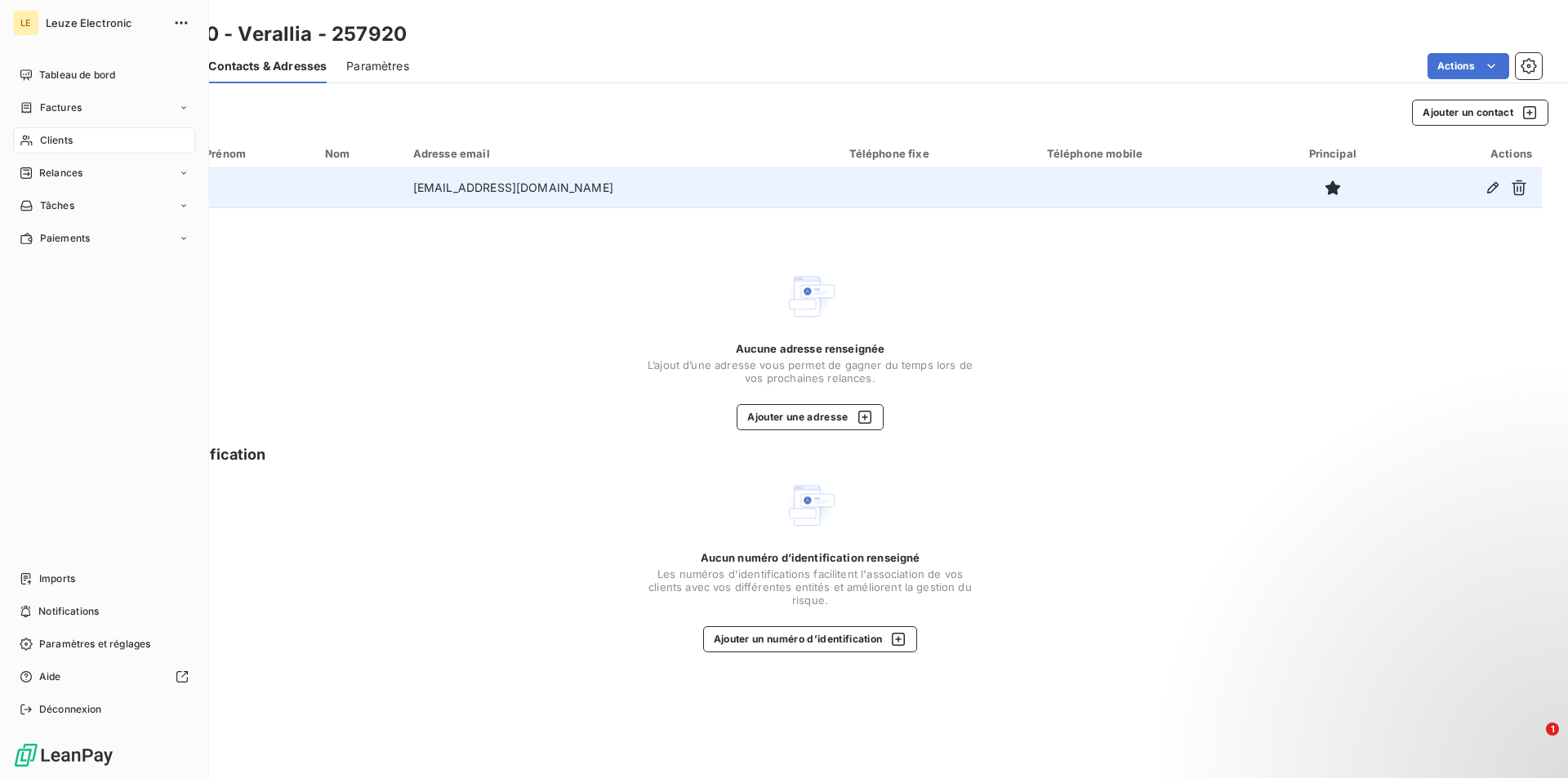
click at [59, 144] on span "Clients" at bounding box center [56, 141] width 33 height 15
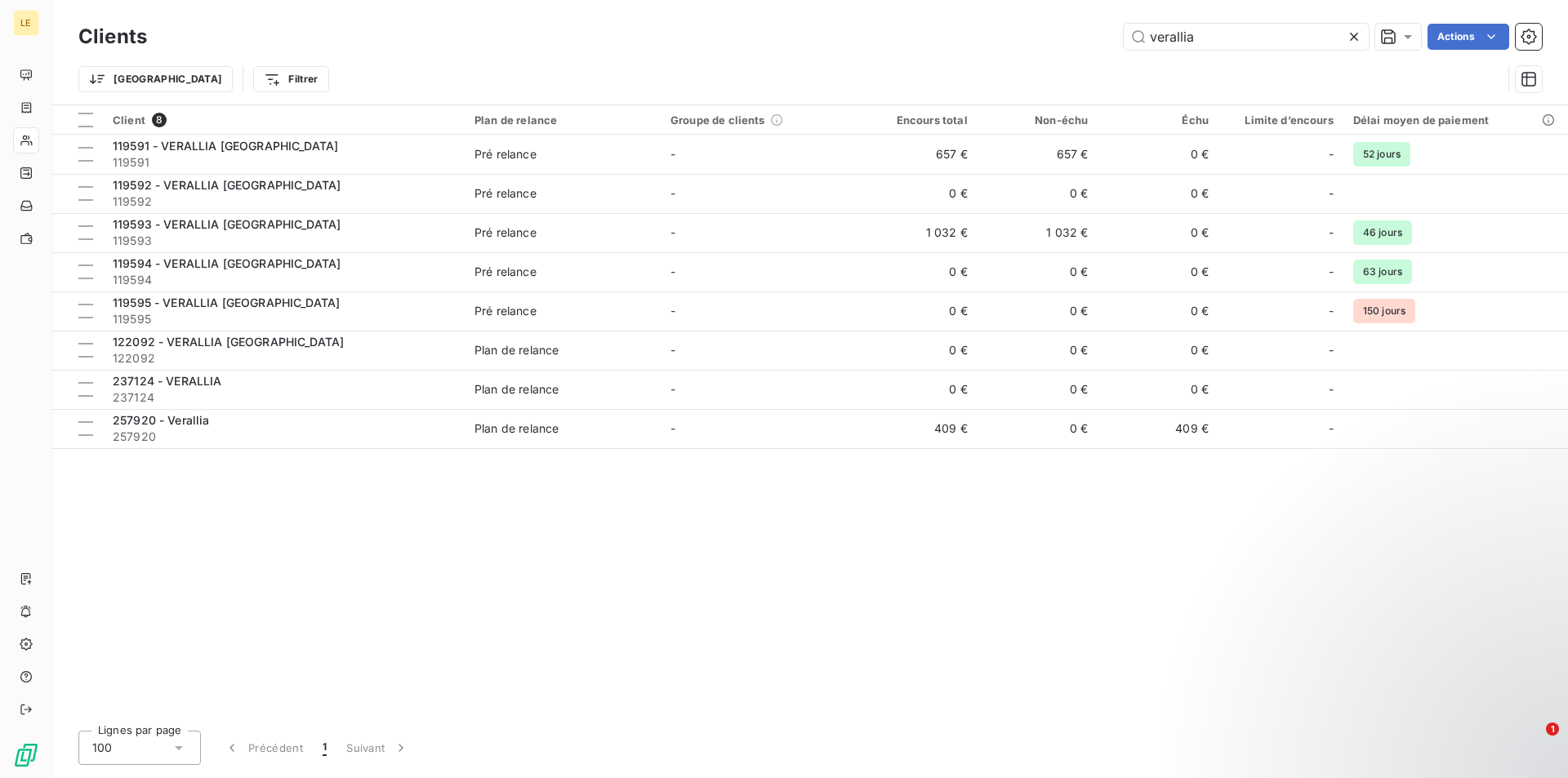
click at [1356, 38] on icon at bounding box center [1354, 37] width 17 height 17
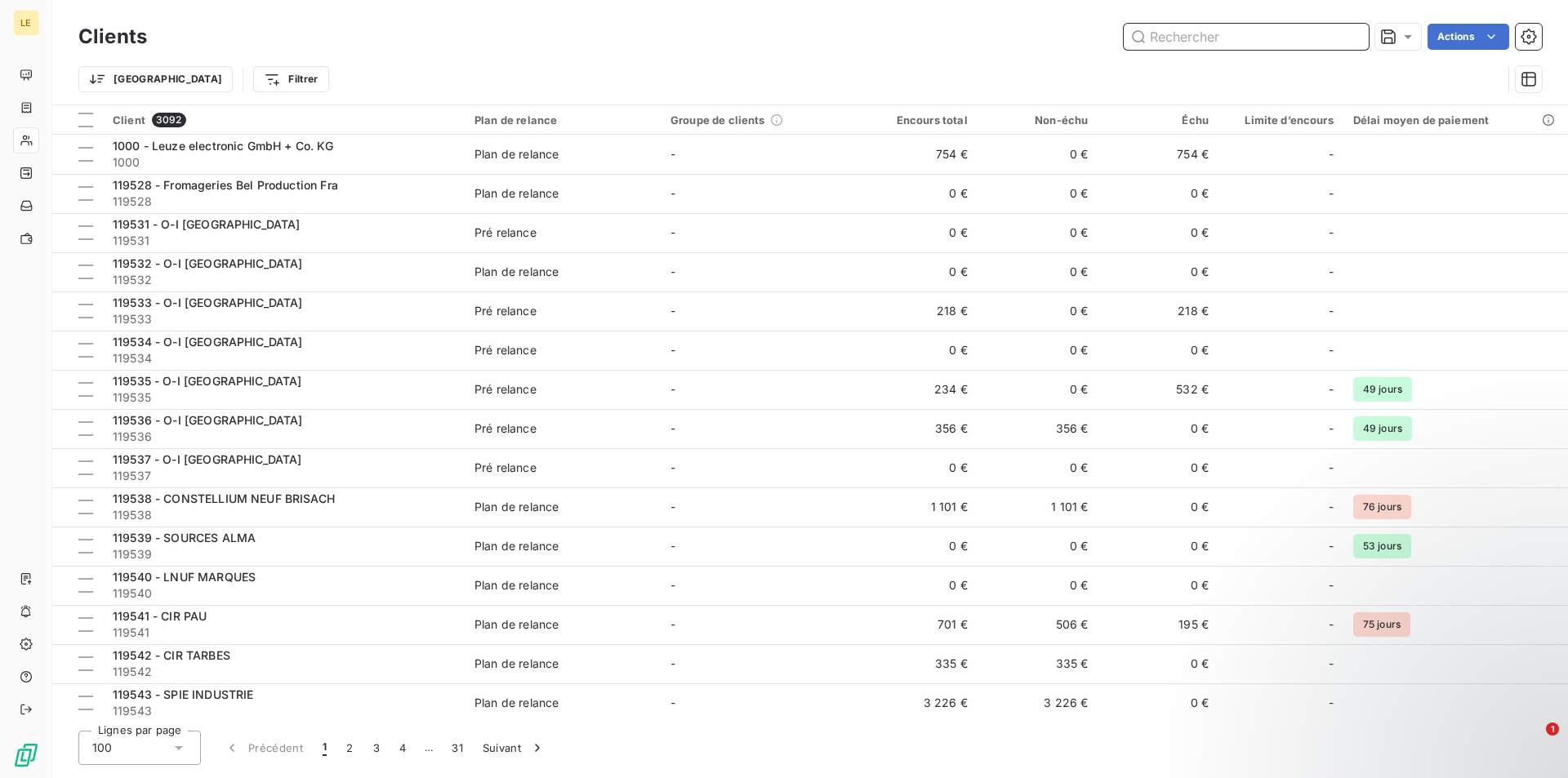
paste input "FILPACK INDUSTRIE"
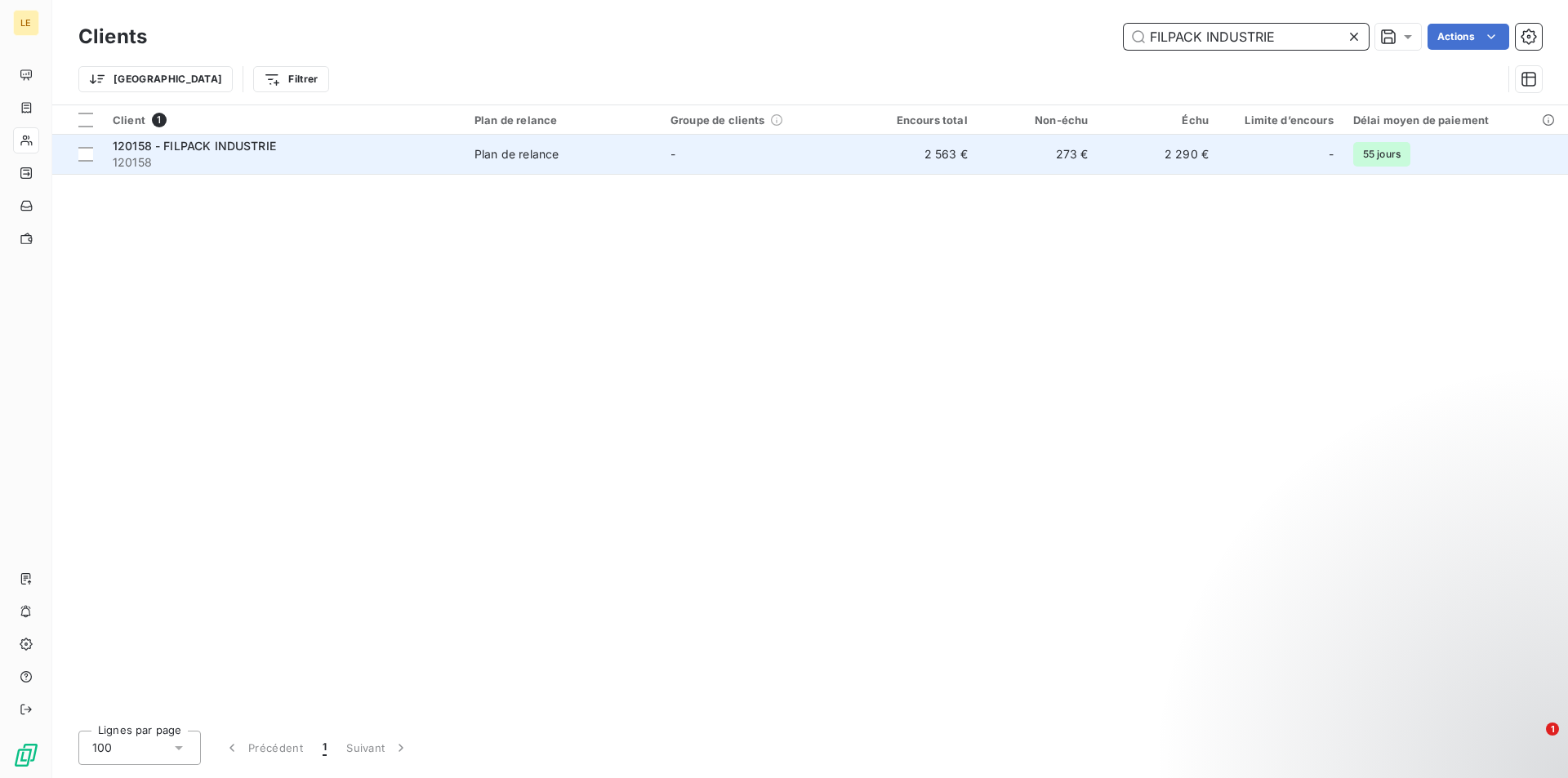
type input "FILPACK INDUSTRIE"
click at [586, 150] on span "Plan de relance" at bounding box center [562, 155] width 176 height 17
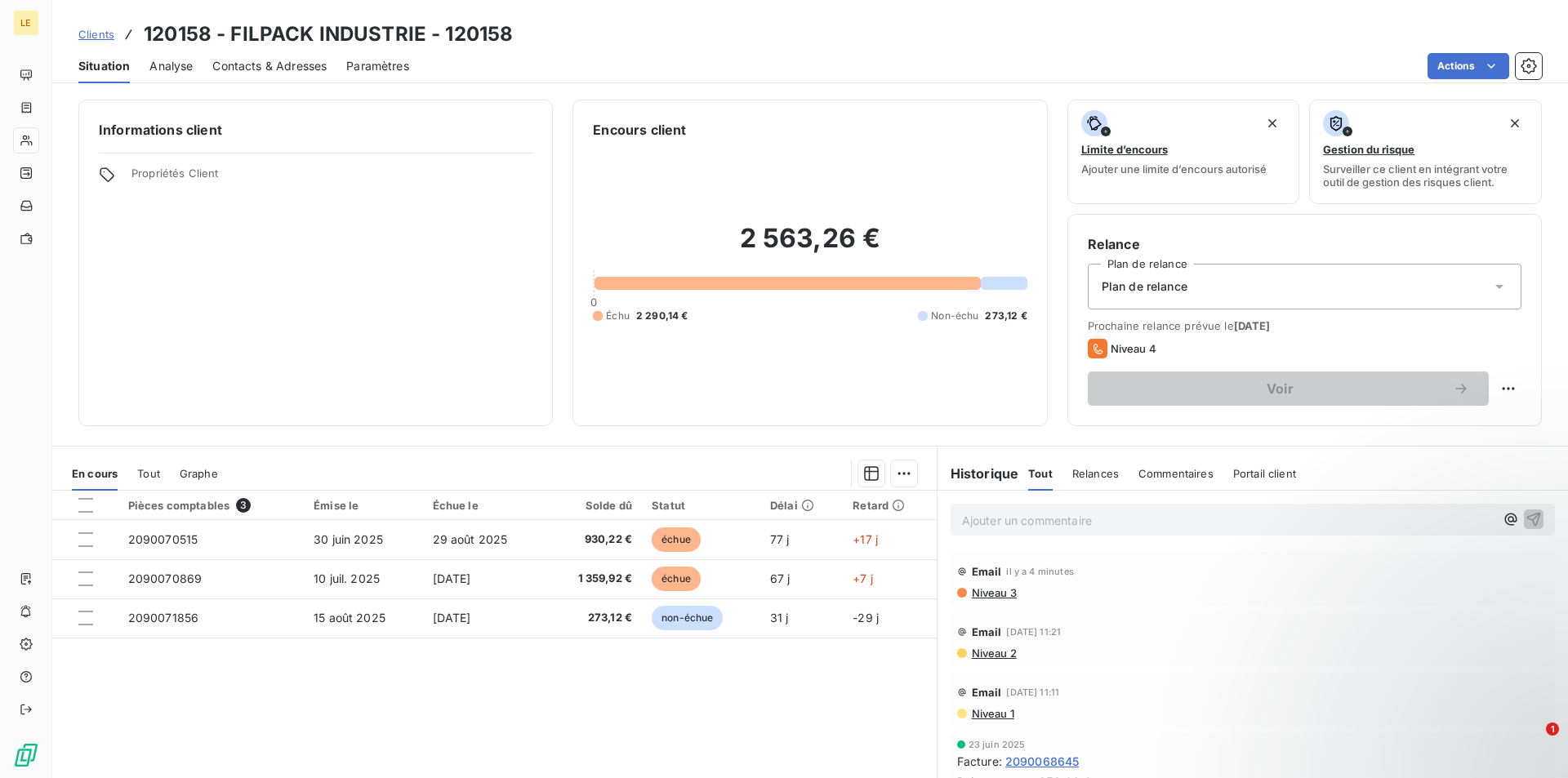
click at [308, 70] on span "Contacts & Adresses" at bounding box center [269, 66] width 114 height 17
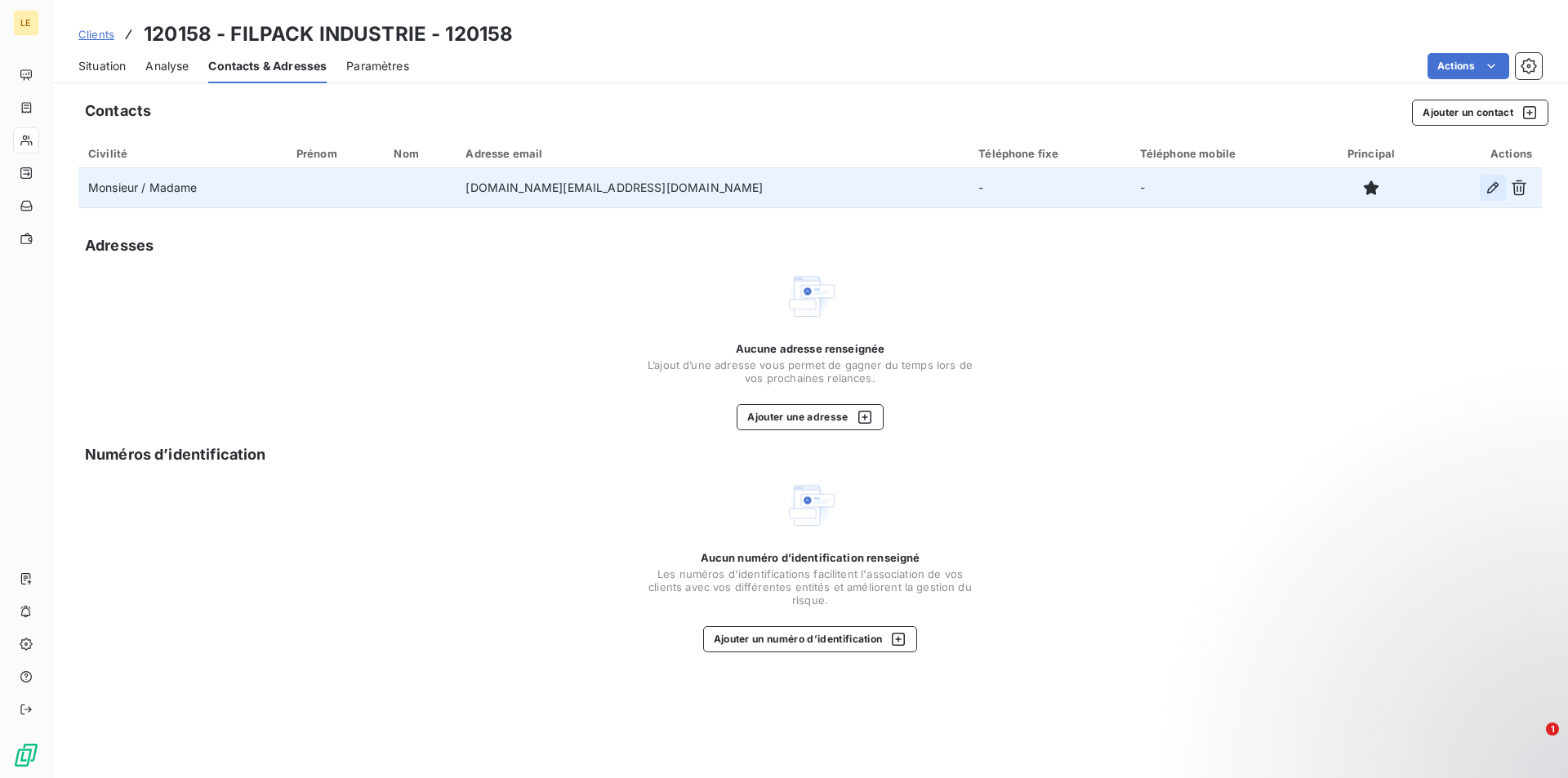
click at [1489, 188] on icon "button" at bounding box center [1493, 188] width 17 height 17
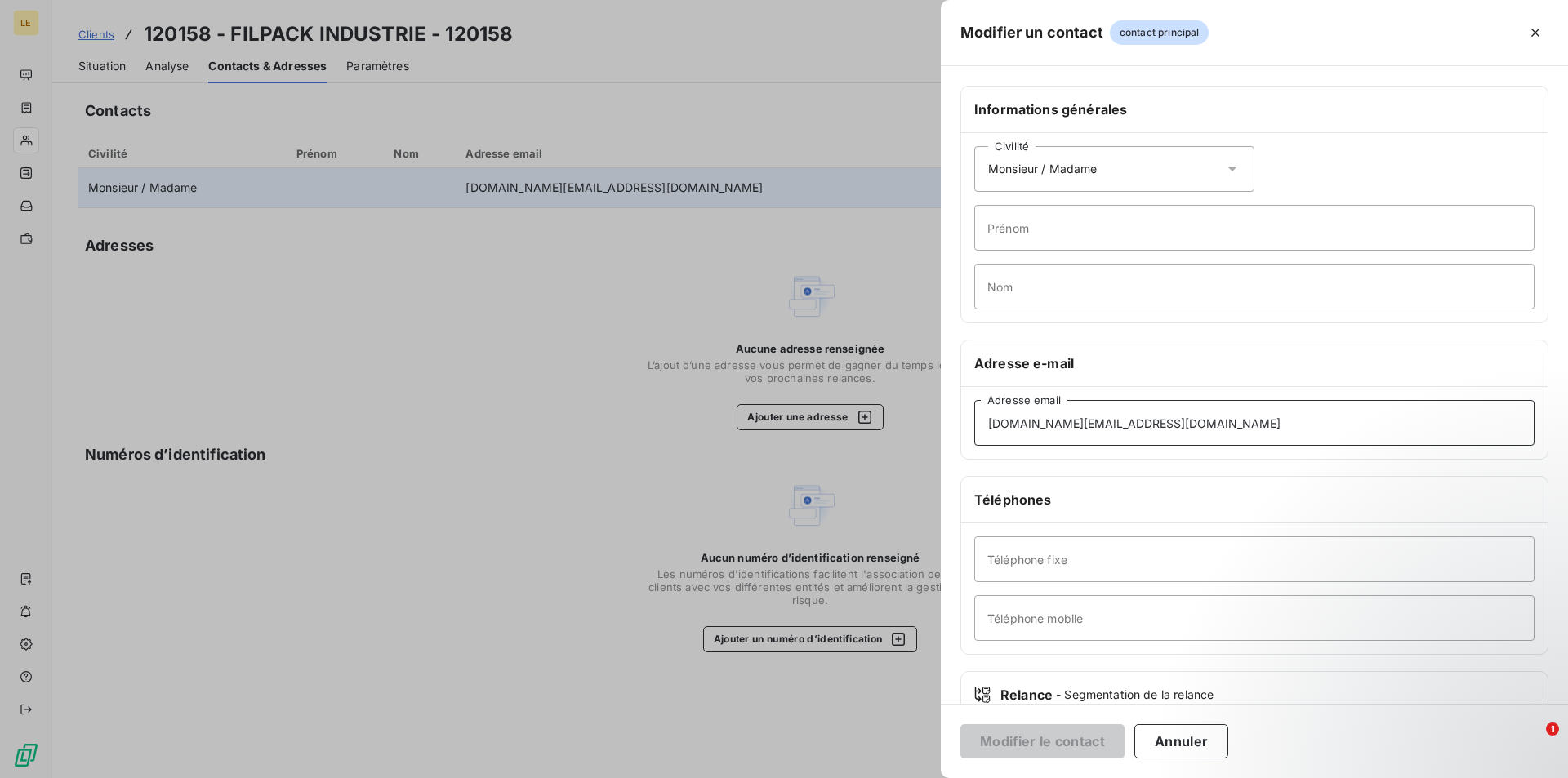
drag, startPoint x: 1143, startPoint y: 414, endPoint x: 816, endPoint y: 384, distance: 328.4
click at [816, 777] on div "Modifier un contact contact principal Informations générales Civilité Monsieur …" at bounding box center [784, 778] width 1568 height 0
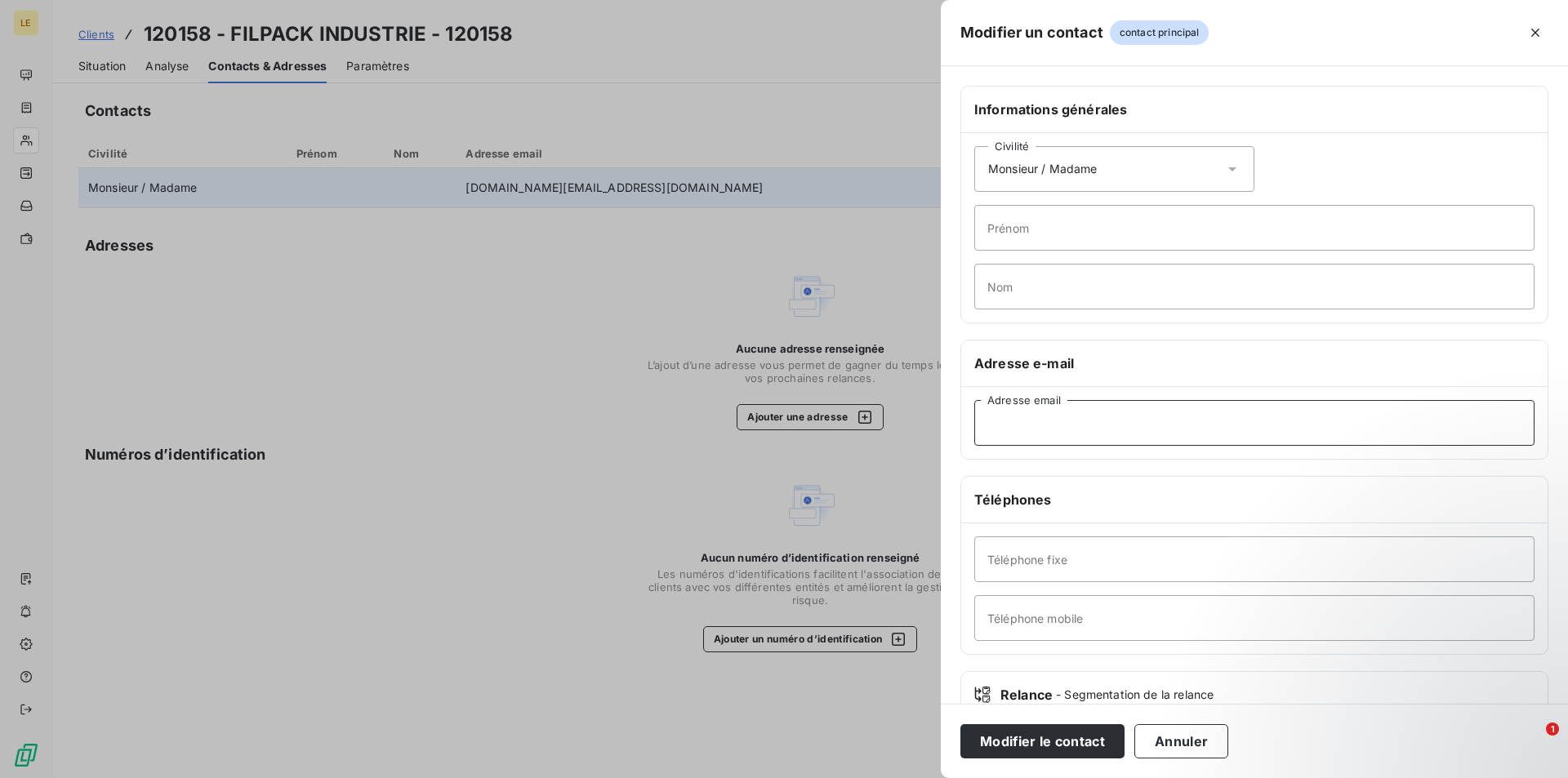
paste input "[EMAIL_ADDRESS][DOMAIN_NAME]"
type input "[EMAIL_ADDRESS][DOMAIN_NAME]"
click at [1065, 747] on button "Modifier le contact" at bounding box center [1042, 741] width 164 height 34
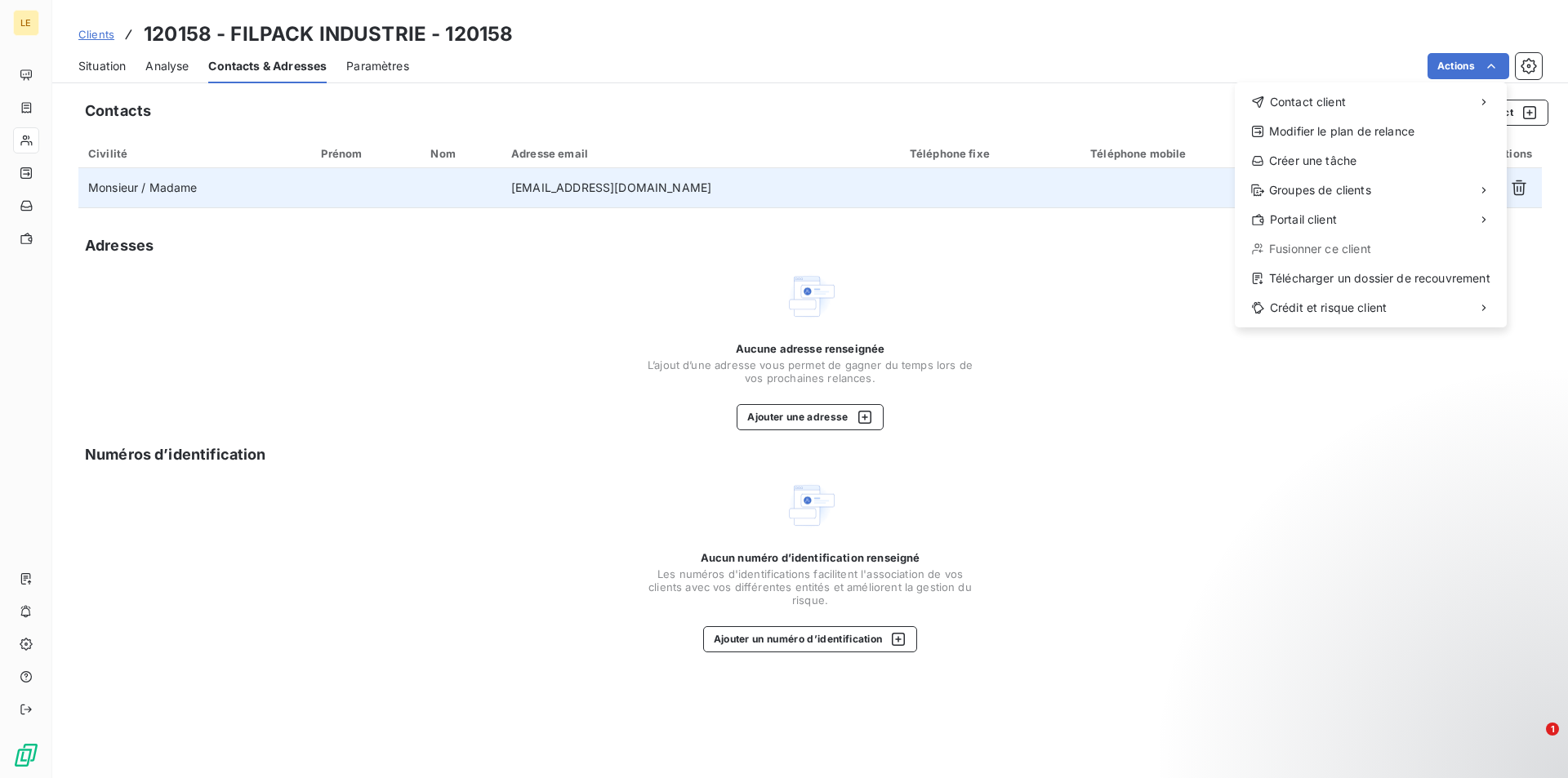
click at [1181, 317] on html "LE Clients 120158 - FILPACK INDUSTRIE - 120158 Situation Analyse Contacts & Adr…" at bounding box center [784, 389] width 1568 height 778
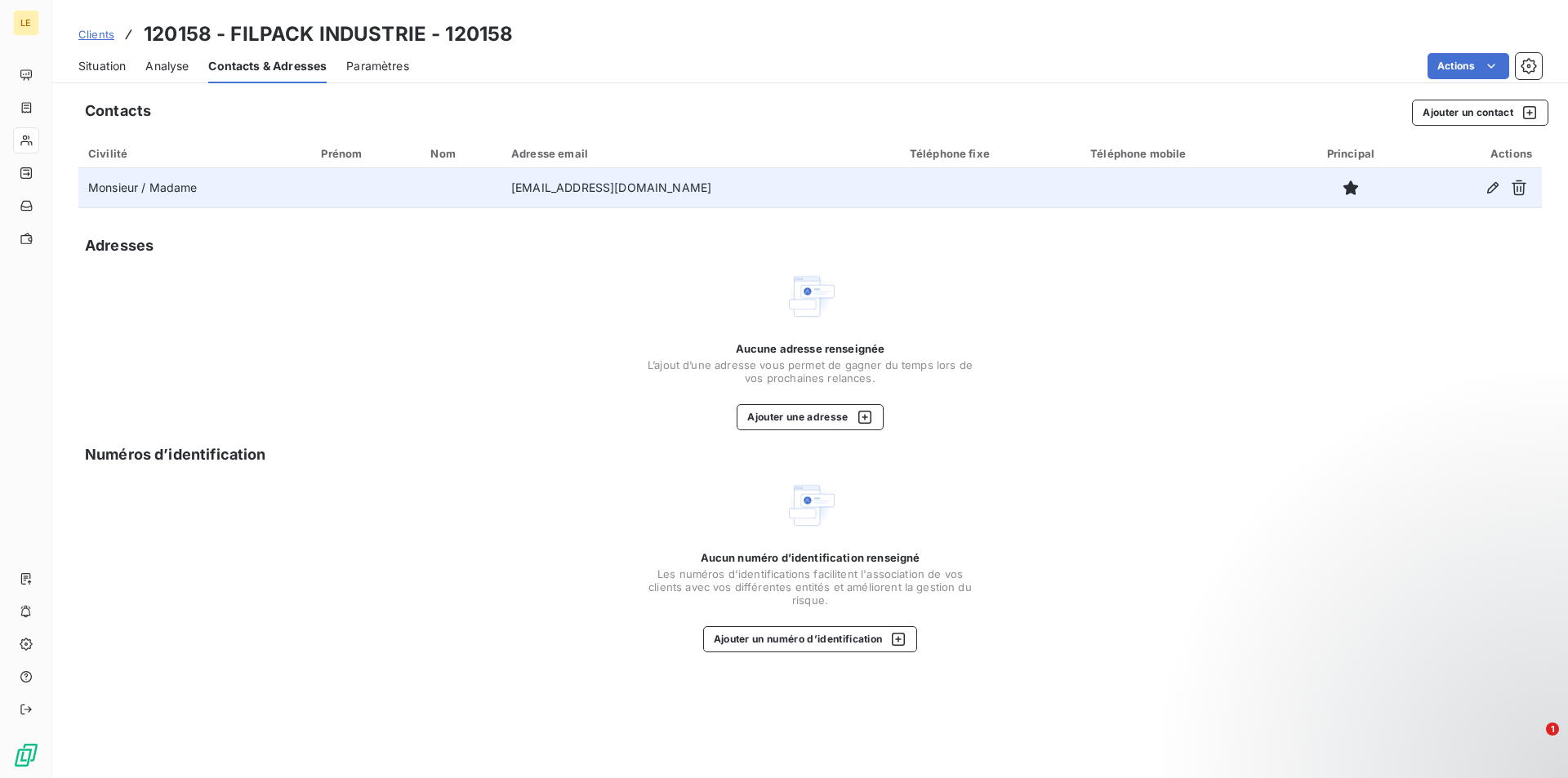
click at [311, 199] on td "Monsieur / Madame" at bounding box center [195, 188] width 233 height 39
click at [311, 190] on td "Monsieur / Madame" at bounding box center [195, 188] width 233 height 39
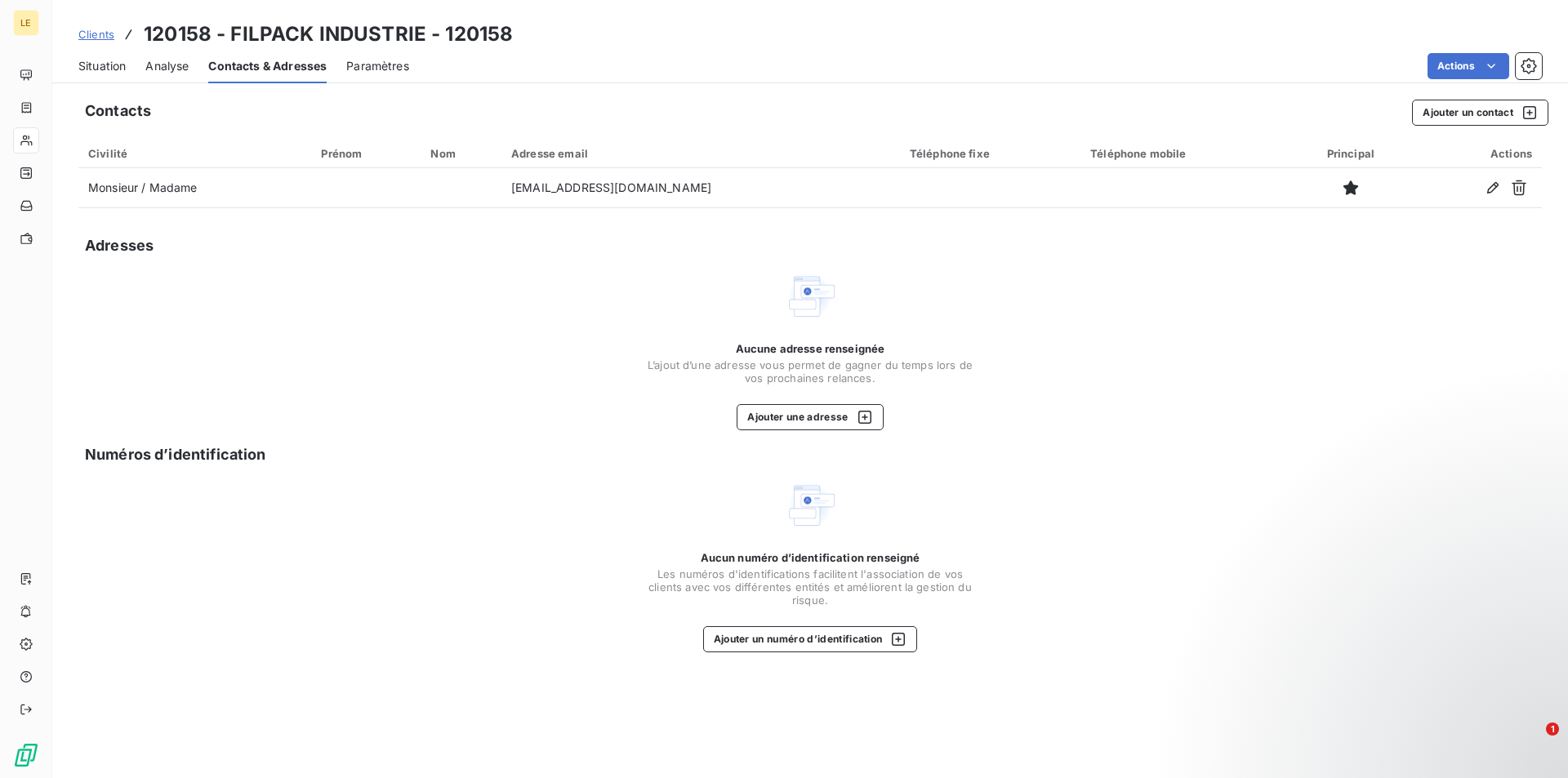
click at [481, 386] on div "Aucune adresse renseignée L’ajout d’une adresse vous permet de gagner du temps …" at bounding box center [810, 351] width 1463 height 160
click at [88, 68] on span "Situation" at bounding box center [102, 66] width 47 height 17
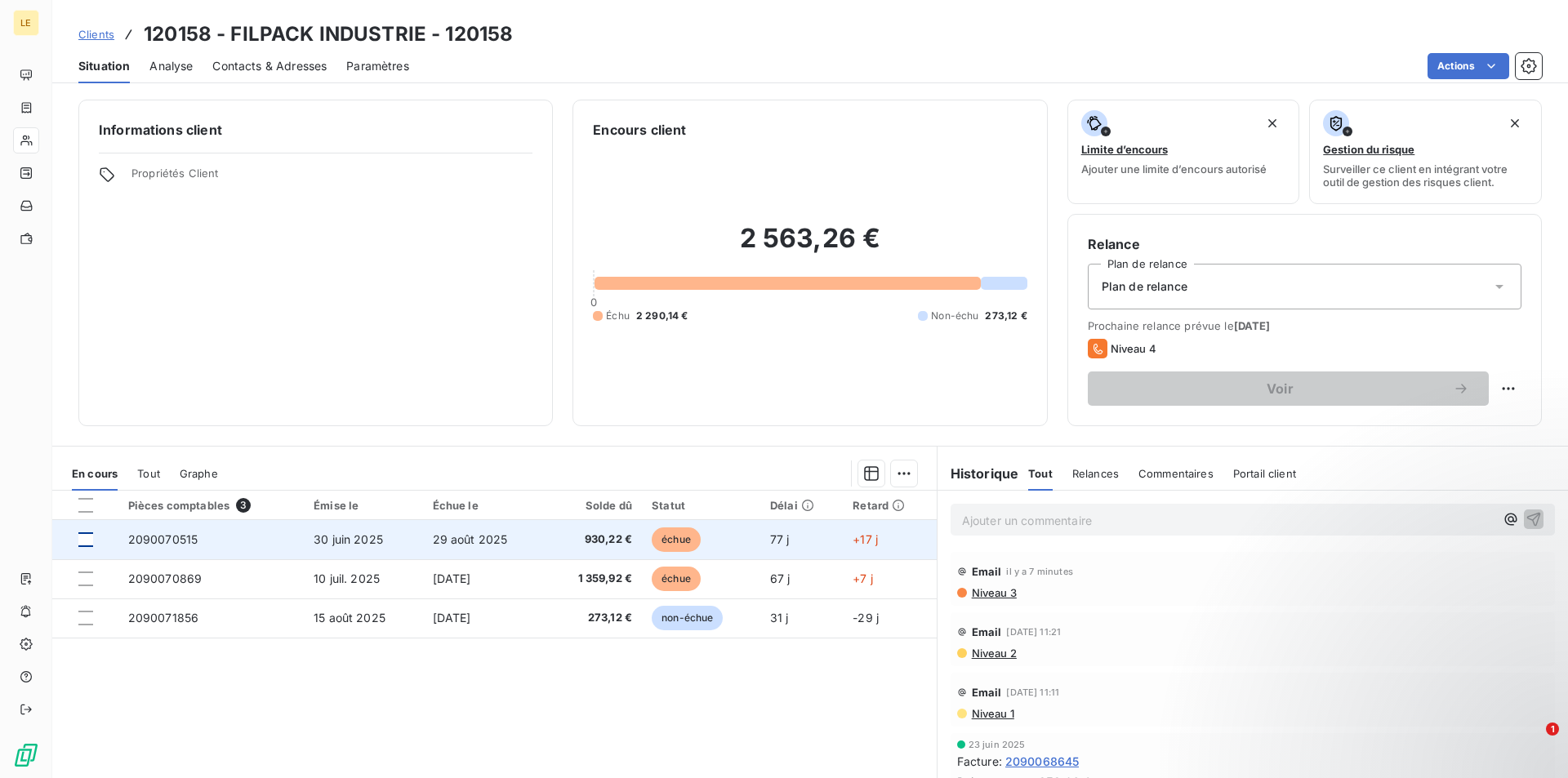
click at [92, 533] on div at bounding box center [86, 540] width 15 height 15
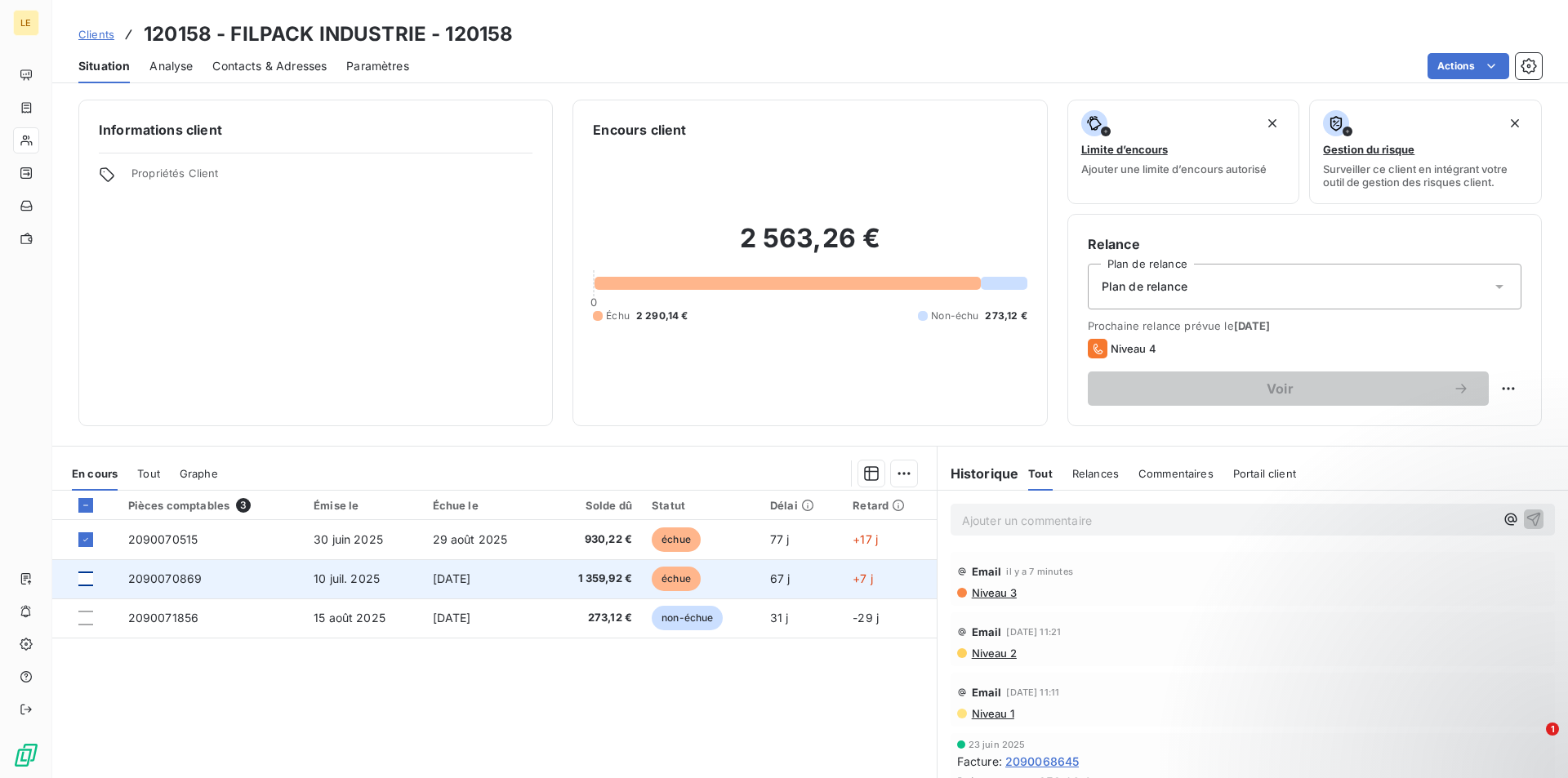
click at [87, 579] on div at bounding box center [86, 580] width 15 height 15
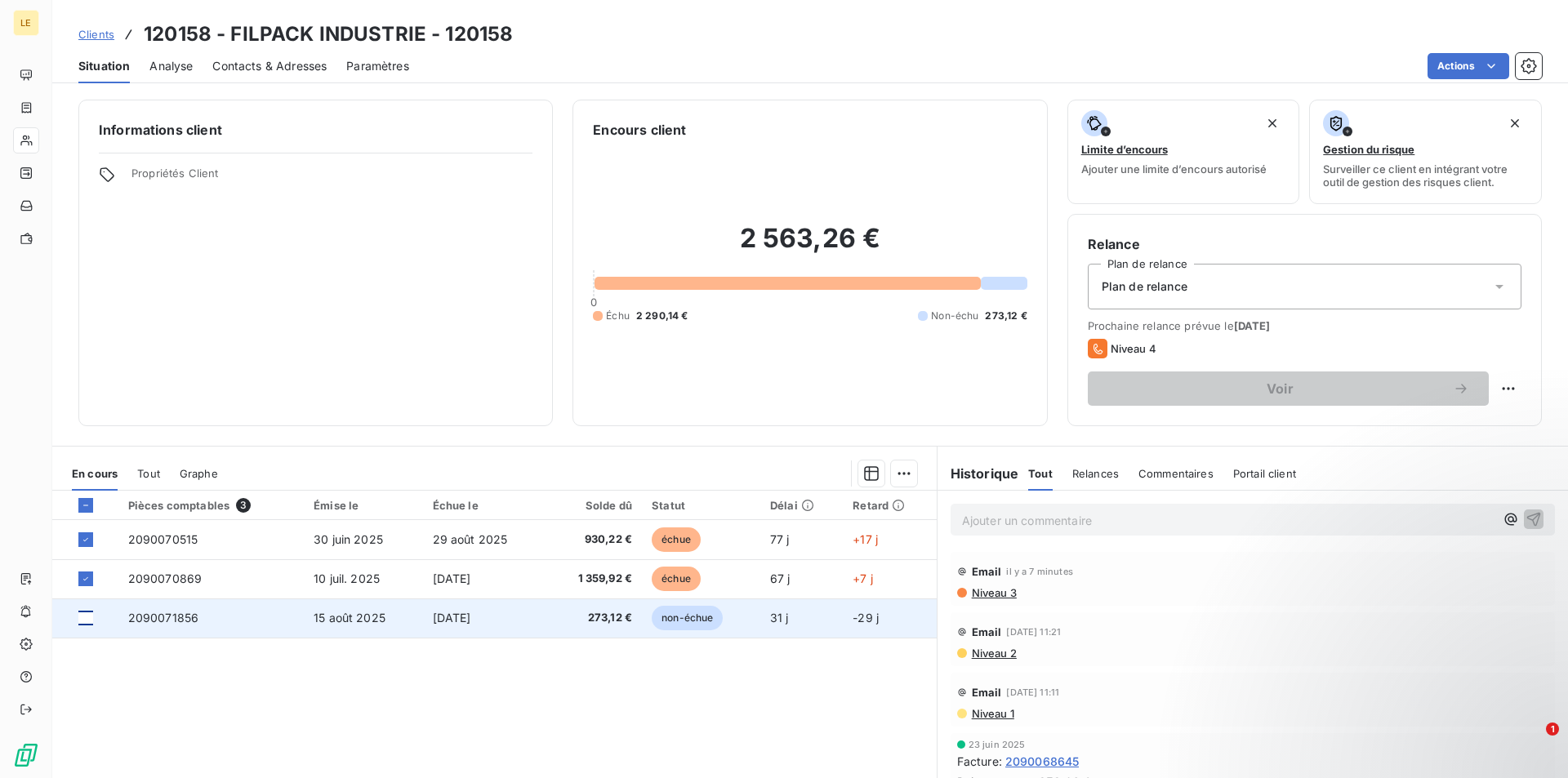
click at [91, 611] on div at bounding box center [86, 618] width 15 height 15
click at [90, 611] on div at bounding box center [86, 618] width 15 height 15
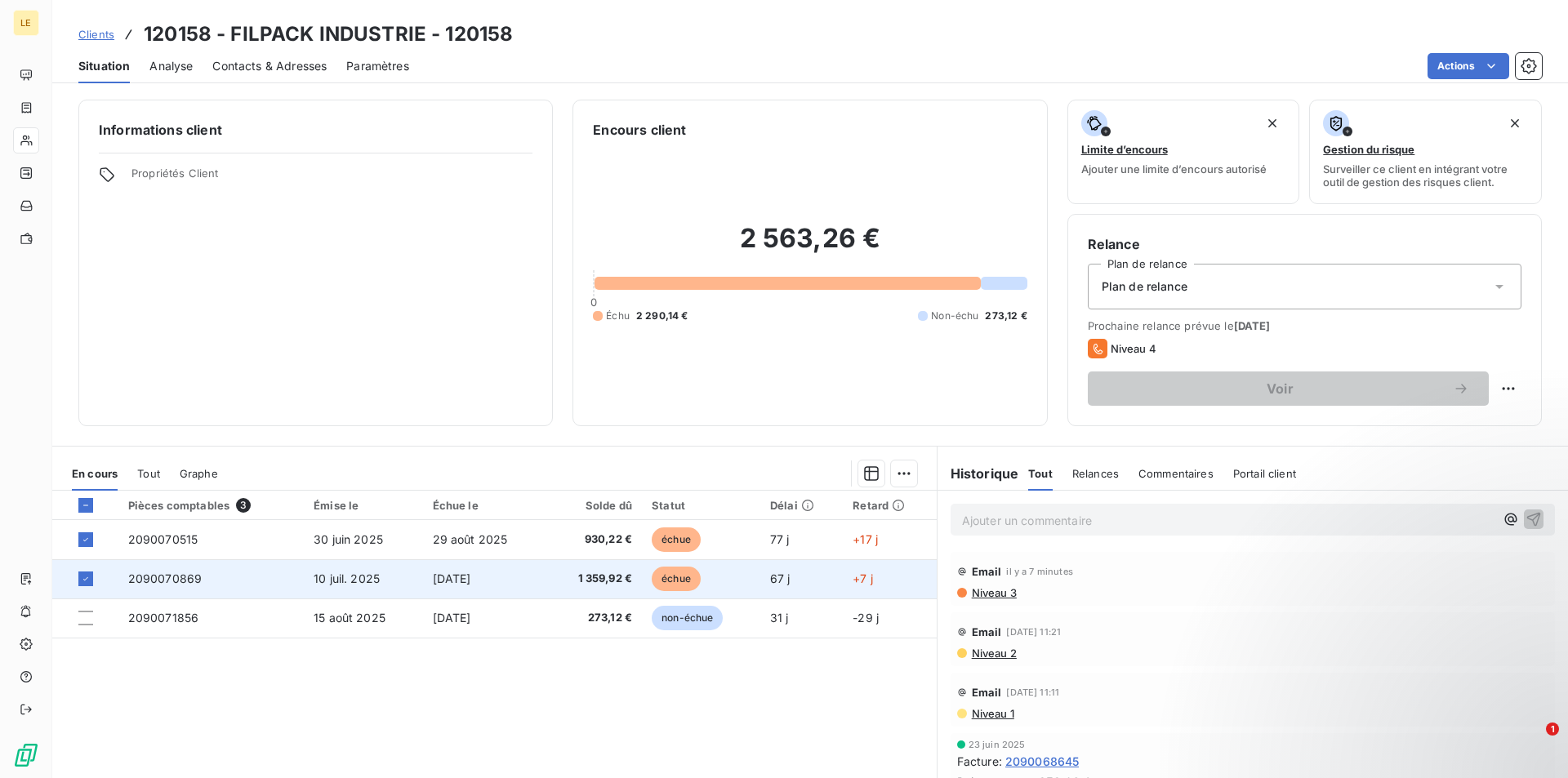
click at [83, 590] on td at bounding box center [85, 579] width 66 height 39
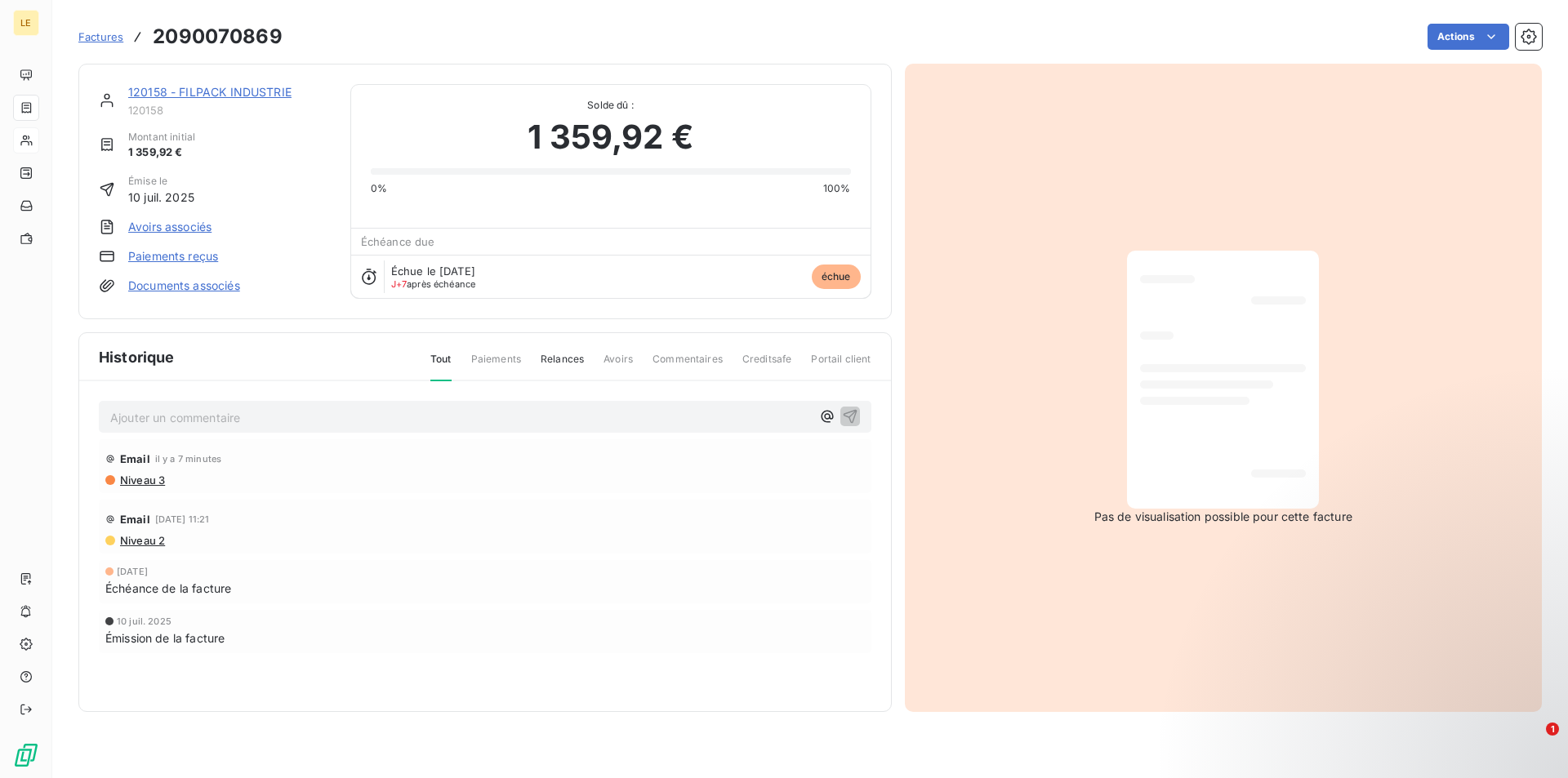
click at [120, 37] on span "Factures" at bounding box center [101, 37] width 45 height 13
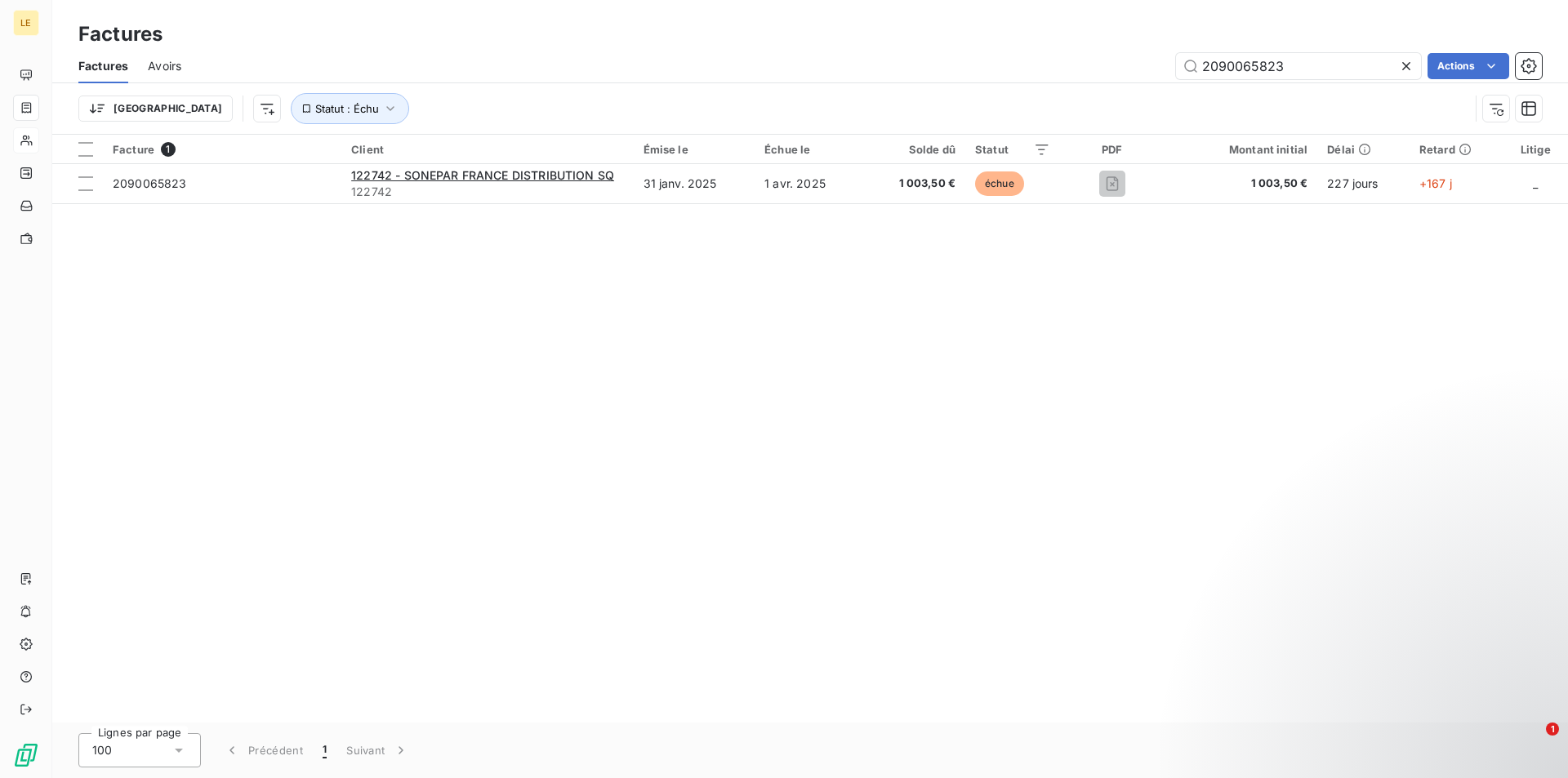
click at [1408, 73] on icon at bounding box center [1406, 66] width 17 height 17
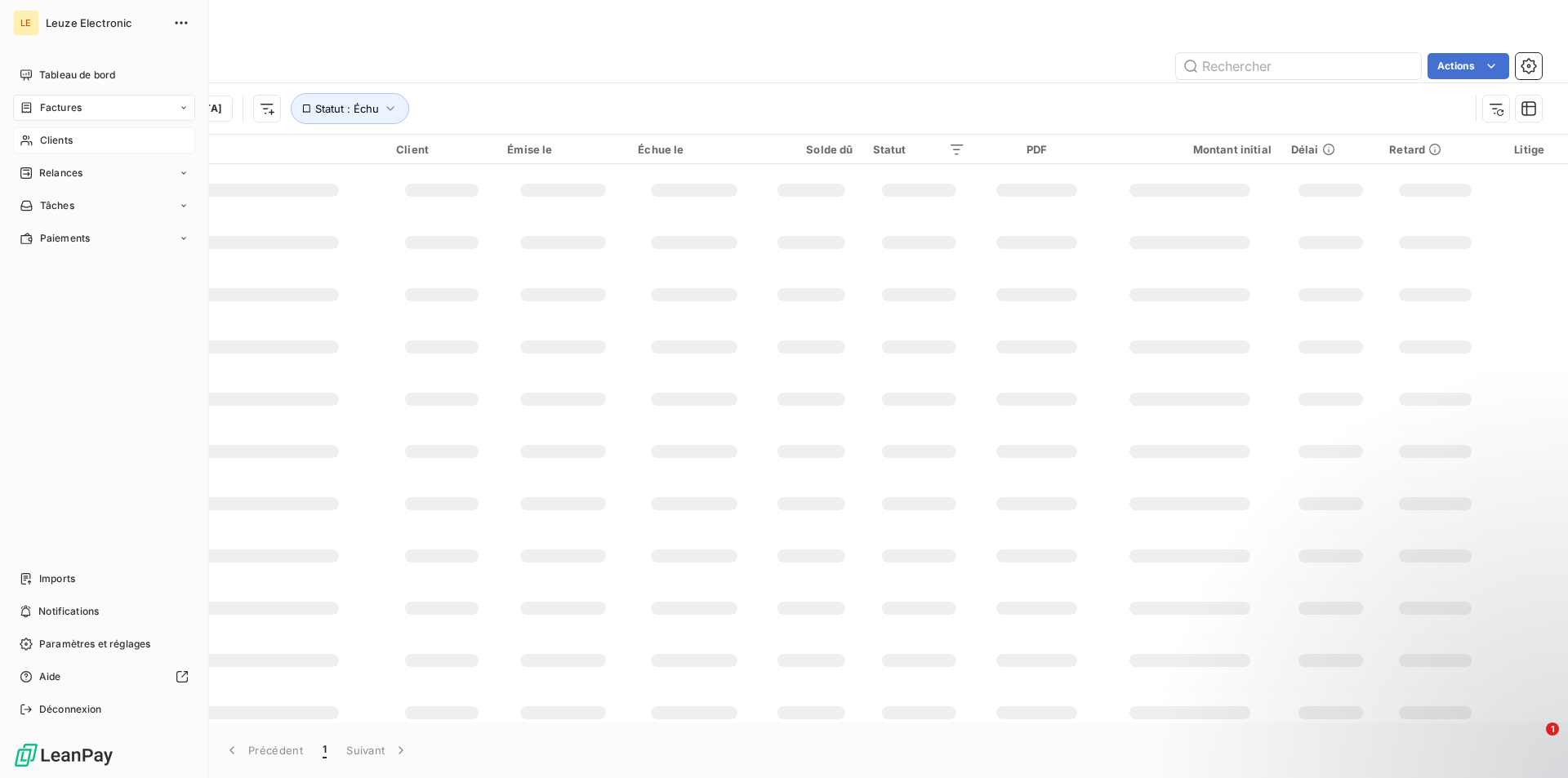
click at [71, 145] on span "Clients" at bounding box center [56, 141] width 33 height 15
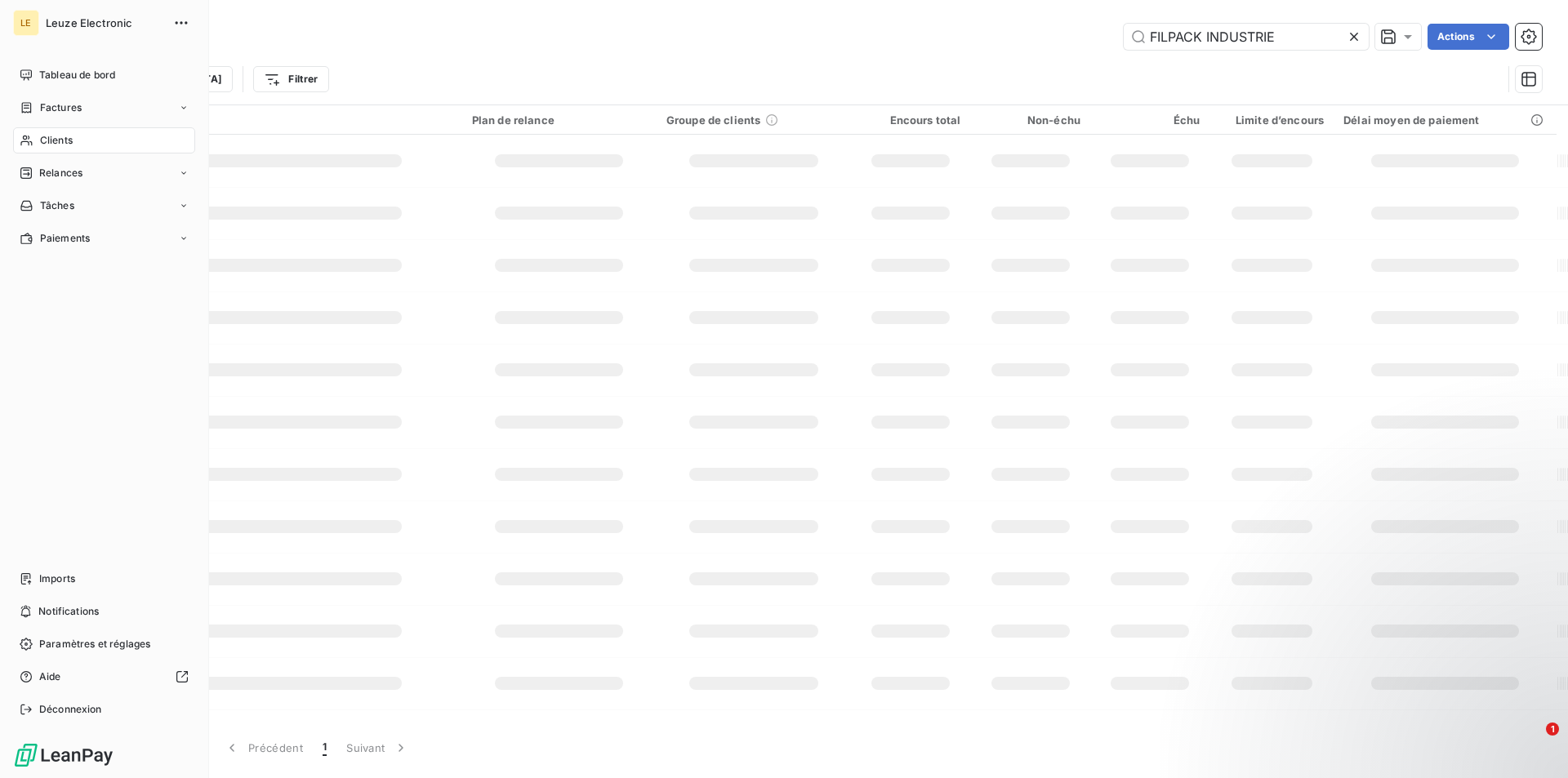
click at [57, 139] on span "Clients" at bounding box center [56, 141] width 33 height 15
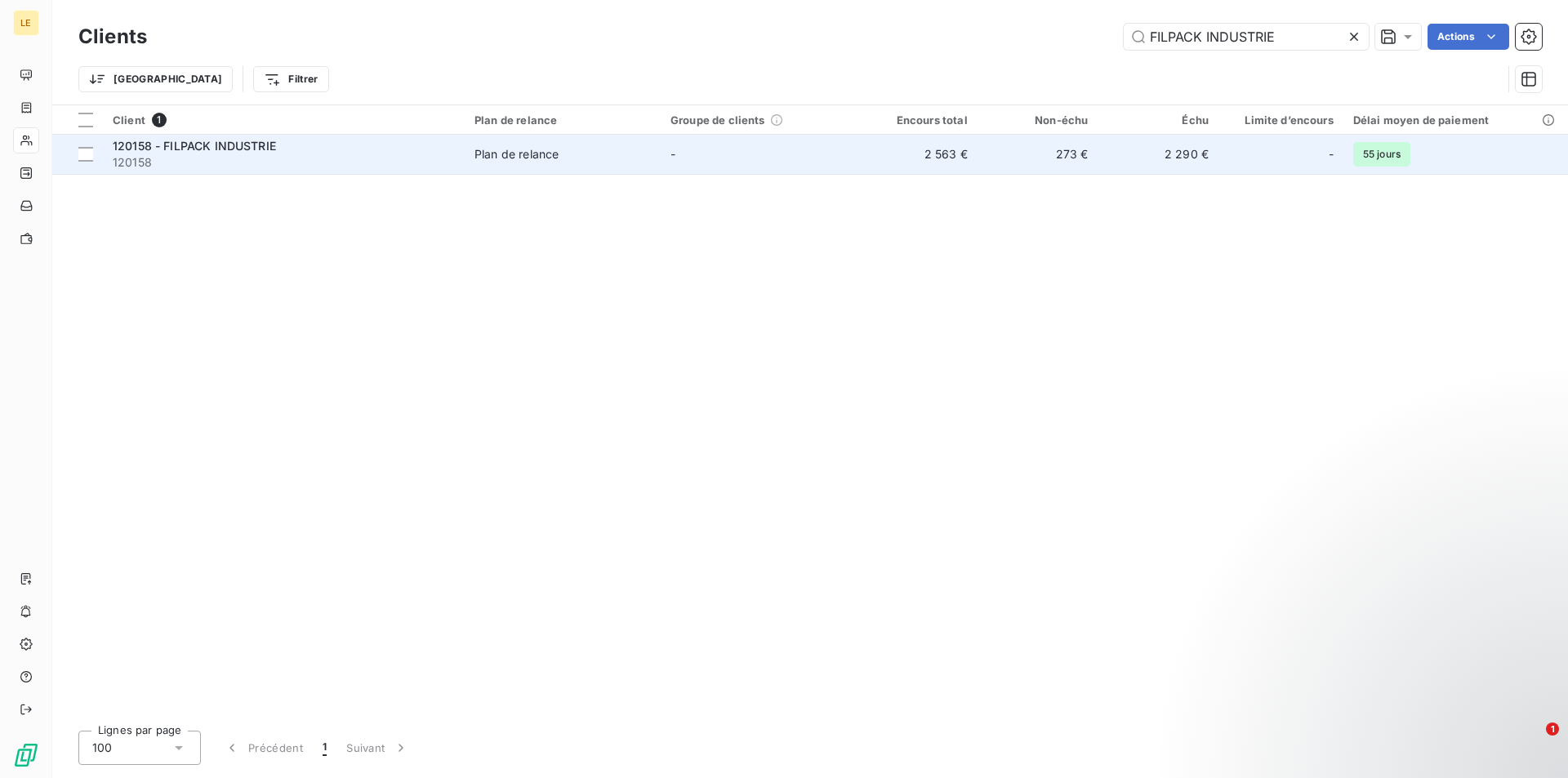
click at [258, 164] on span "120158" at bounding box center [284, 163] width 342 height 17
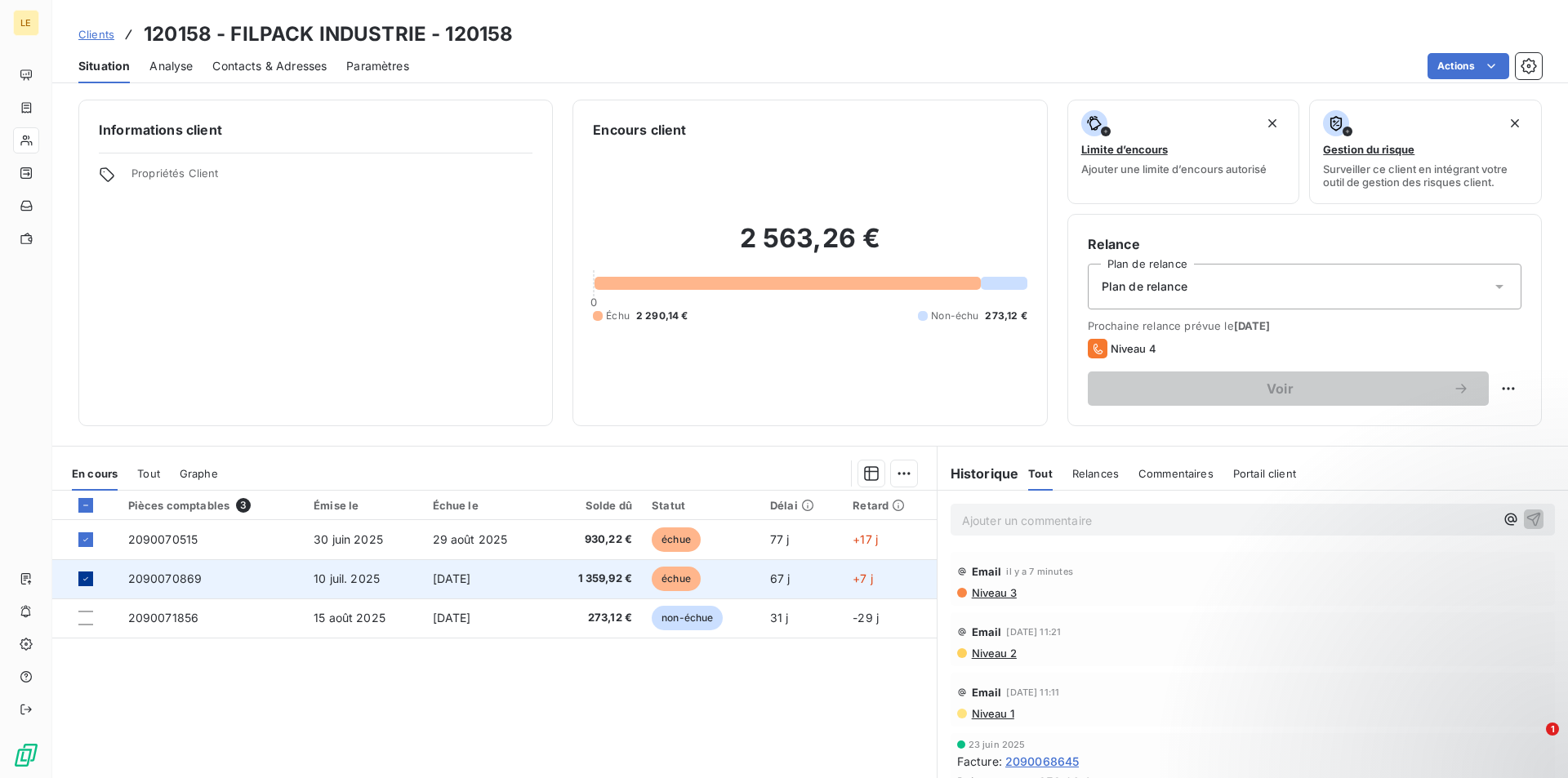
click at [90, 580] on icon at bounding box center [86, 579] width 10 height 10
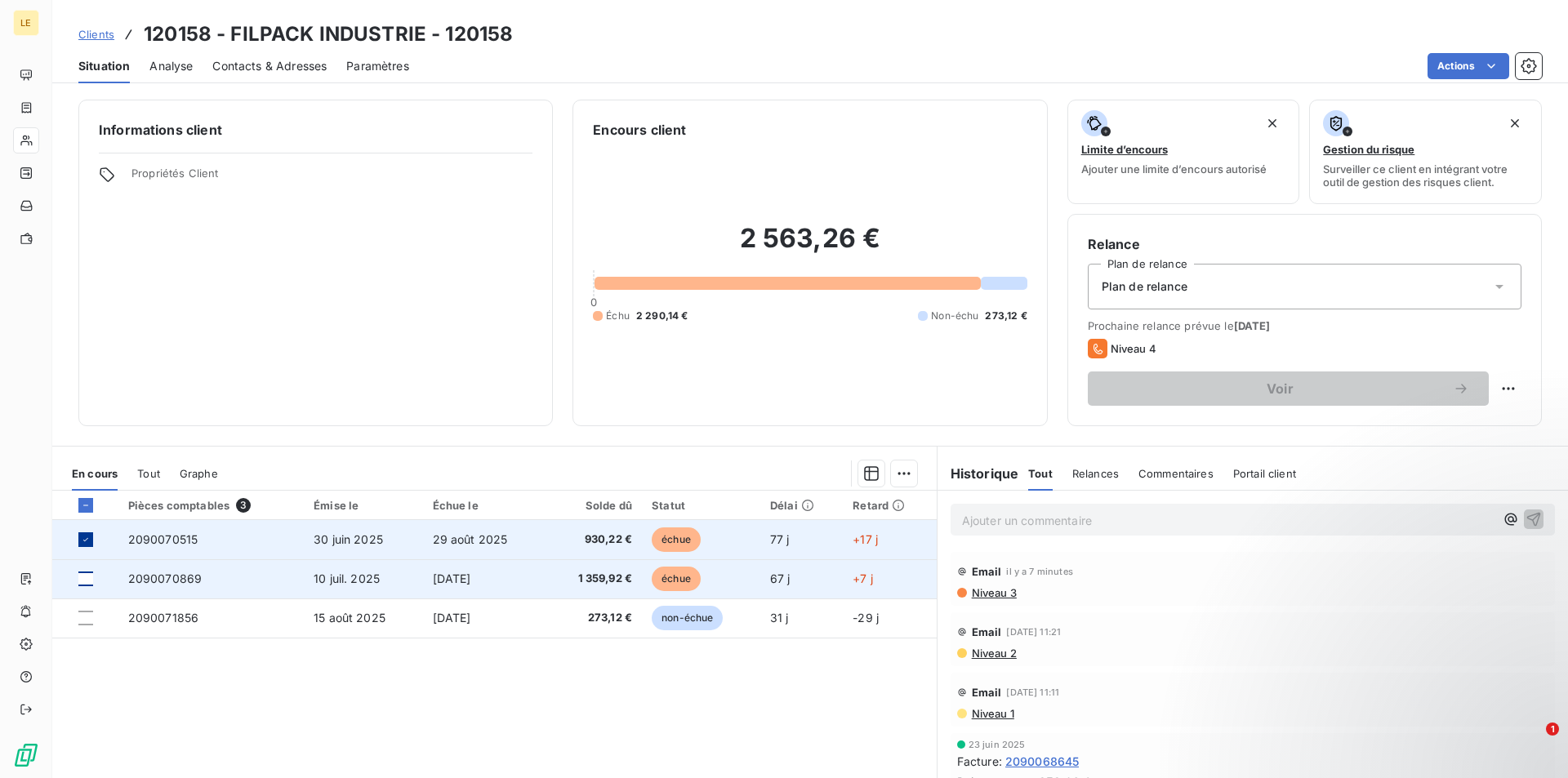
click at [84, 538] on icon at bounding box center [86, 540] width 10 height 10
click at [174, 673] on div "Pièces comptables 3 Émise le Échue le Solde dû Statut Délai Retard 2090070515 […" at bounding box center [494, 648] width 884 height 314
click at [261, 74] on span "Contacts & Adresses" at bounding box center [269, 66] width 114 height 17
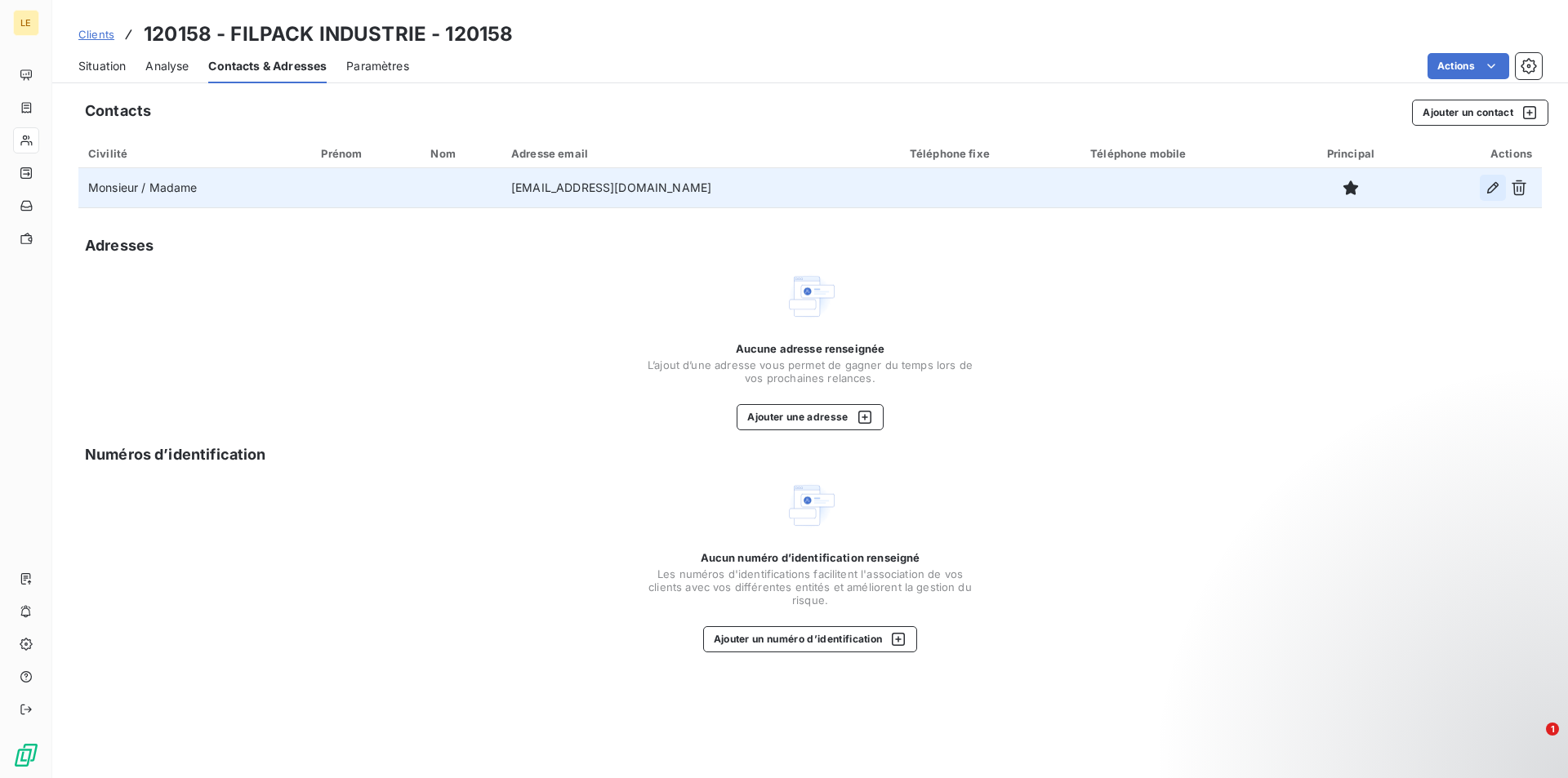
click at [1484, 192] on button "button" at bounding box center [1493, 188] width 26 height 26
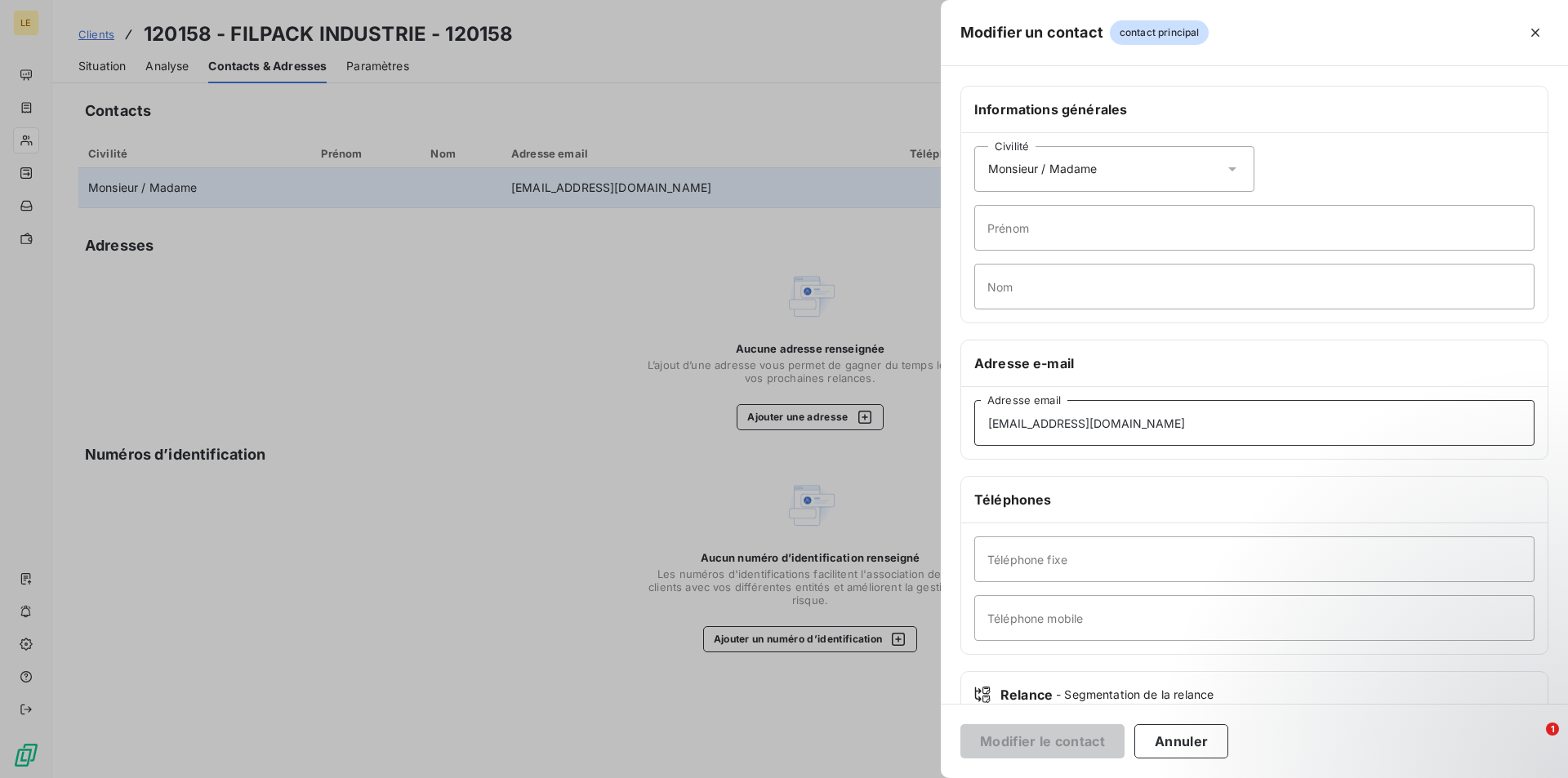
drag, startPoint x: 1192, startPoint y: 427, endPoint x: 846, endPoint y: 452, distance: 346.9
click at [846, 777] on div "Modifier un contact contact principal Informations générales Civilité Monsieur …" at bounding box center [784, 778] width 1568 height 0
paste input "[DOMAIN_NAME][EMAIL_ADDRESS][DOMAIN_NAME]"
type input "[DOMAIN_NAME][EMAIL_ADDRESS][DOMAIN_NAME]"
click at [1060, 733] on button "Modifier le contact" at bounding box center [1042, 741] width 164 height 34
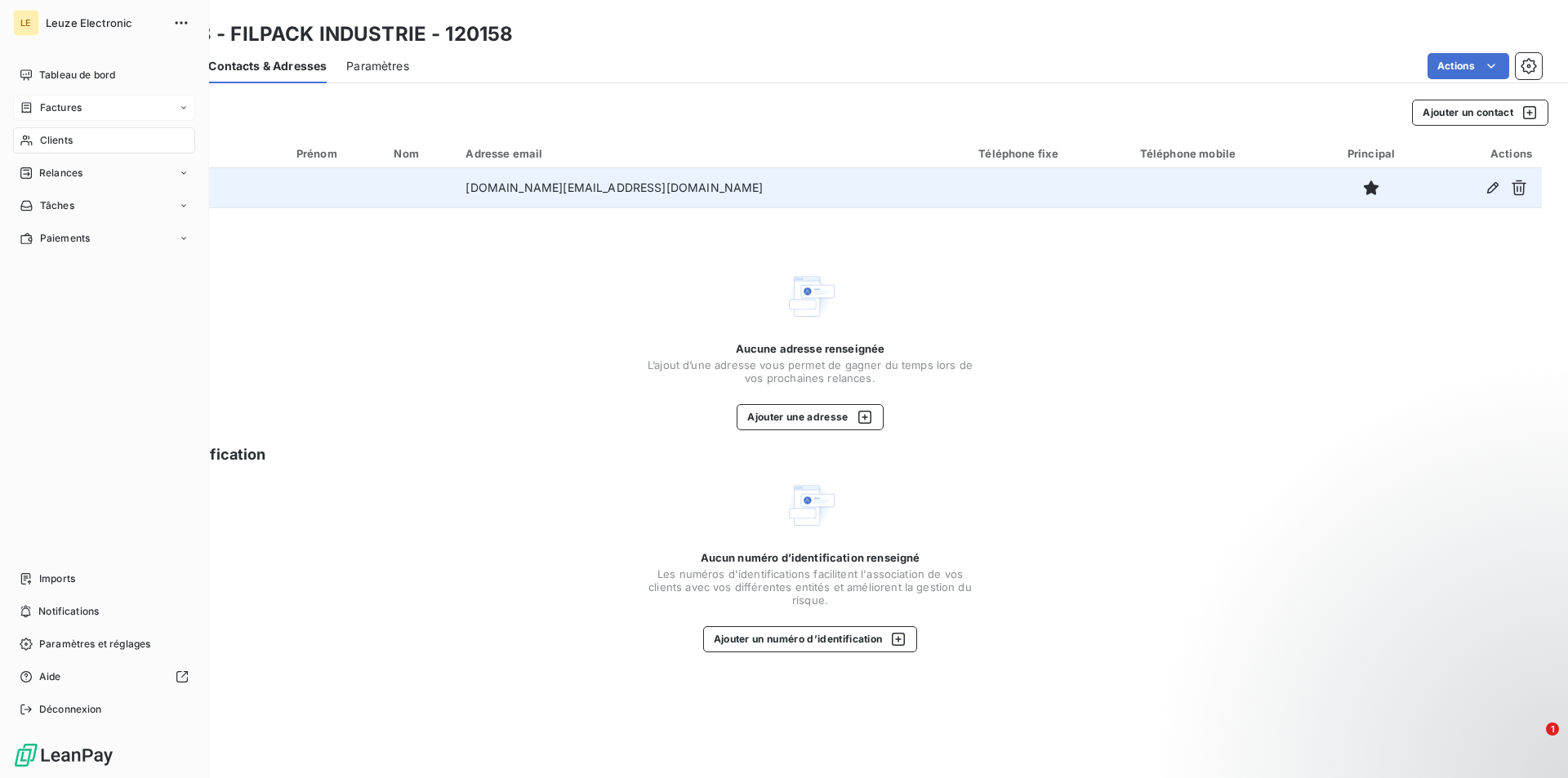
click at [82, 114] on div "Factures" at bounding box center [104, 108] width 182 height 26
